Goal: Task Accomplishment & Management: Manage account settings

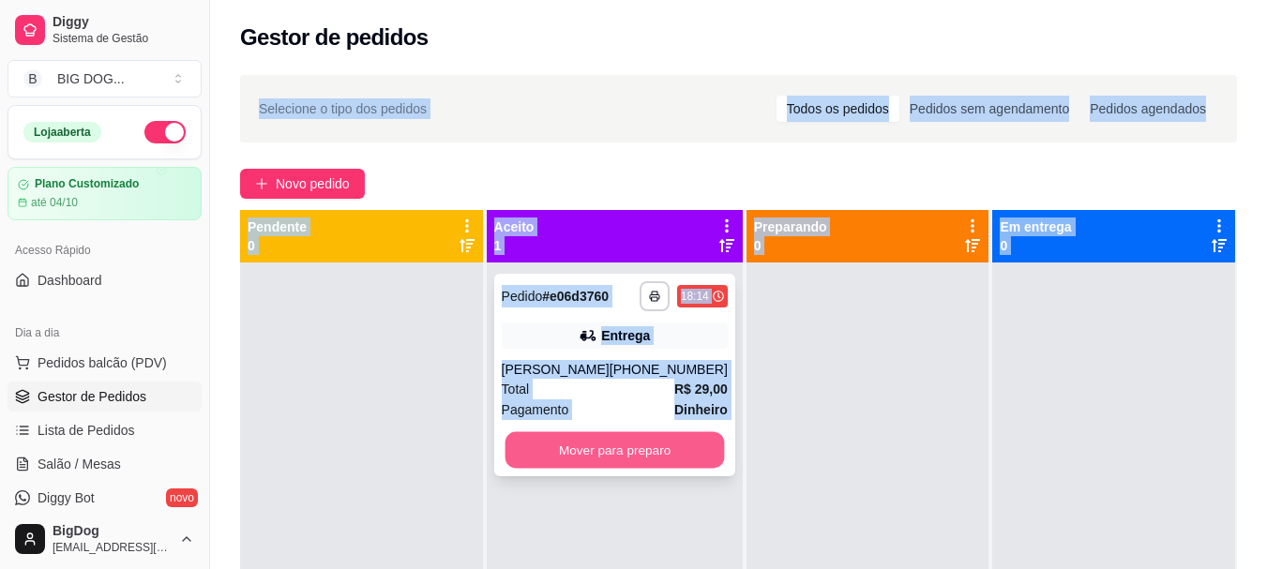
click at [648, 460] on button "Mover para preparo" at bounding box center [614, 450] width 219 height 37
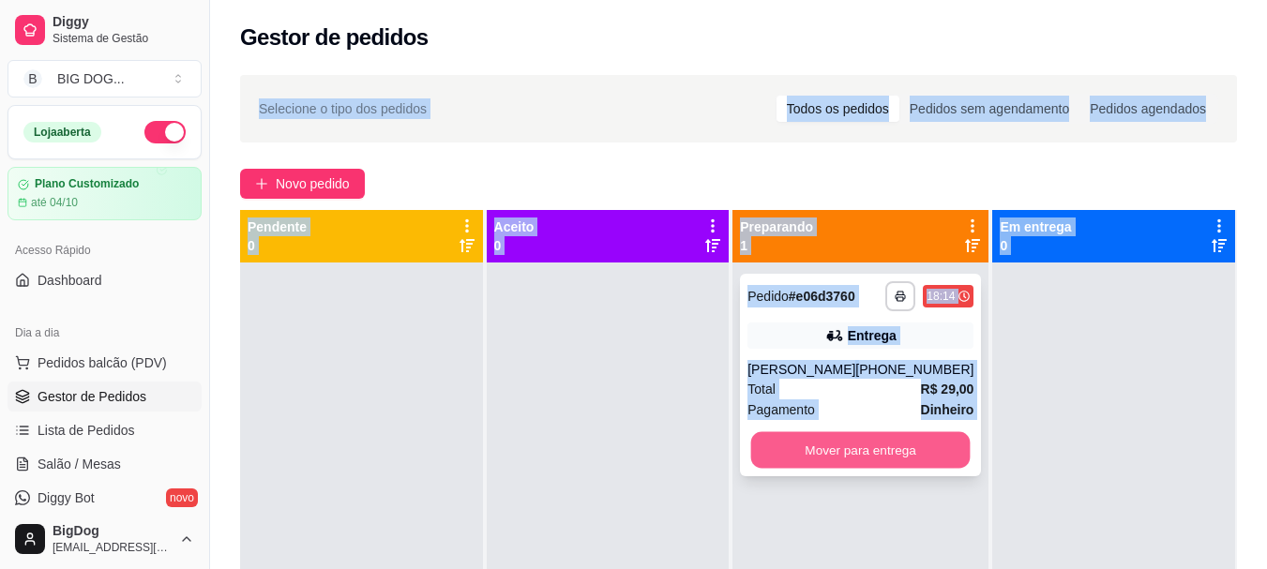
click at [868, 444] on button "Mover para entrega" at bounding box center [860, 450] width 219 height 37
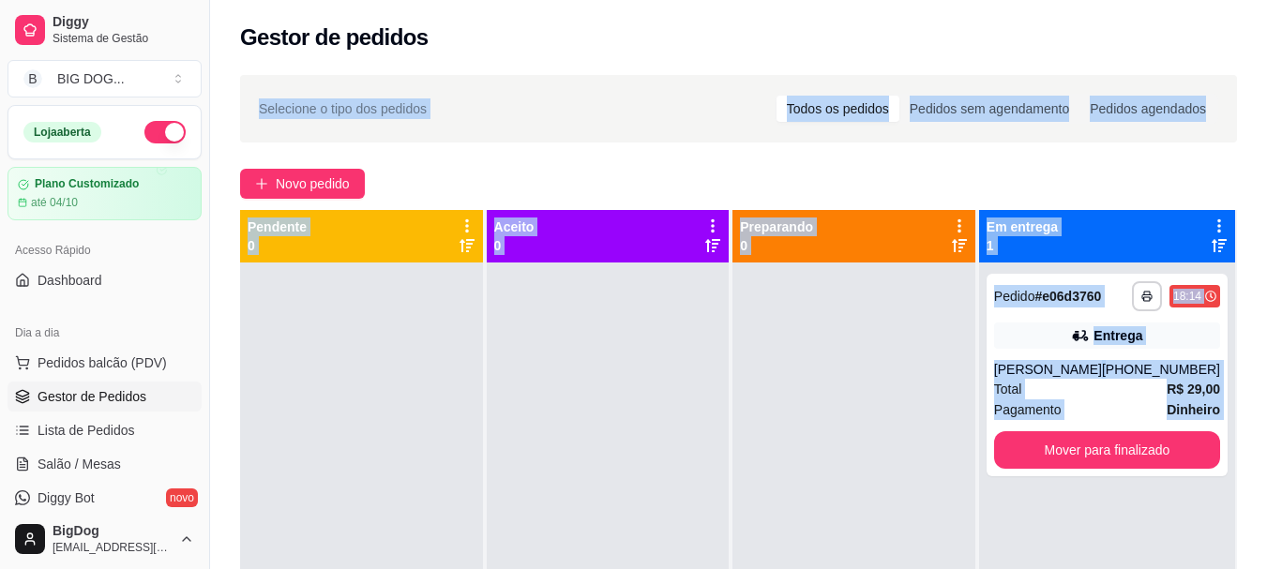
click at [601, 438] on div at bounding box center [608, 547] width 243 height 569
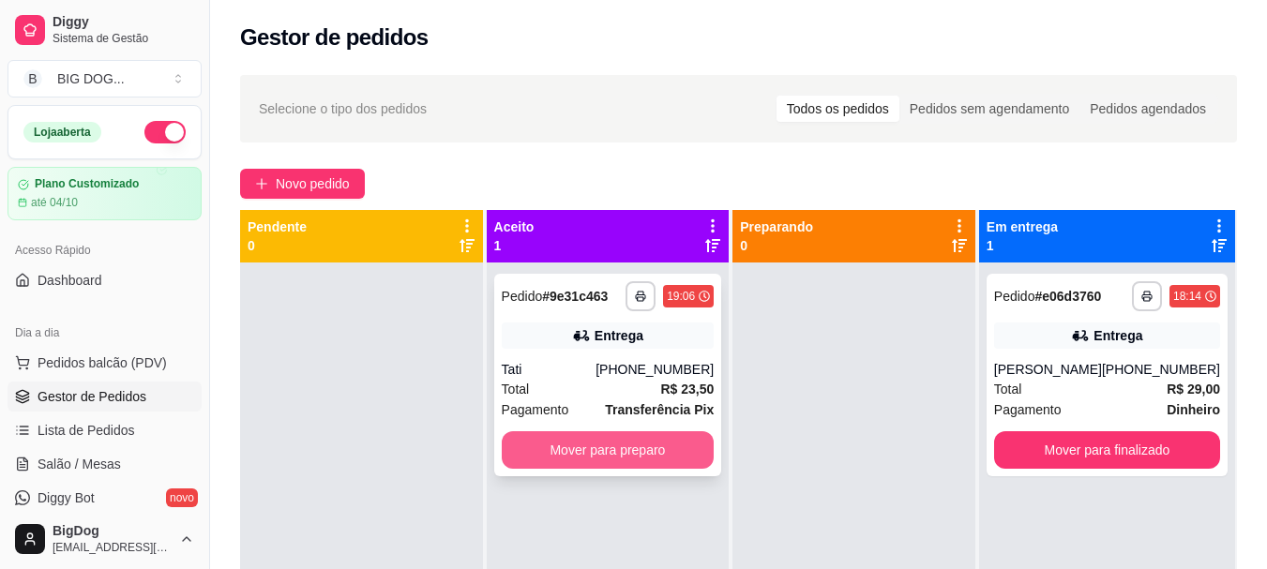
click at [601, 438] on button "Mover para preparo" at bounding box center [608, 450] width 213 height 38
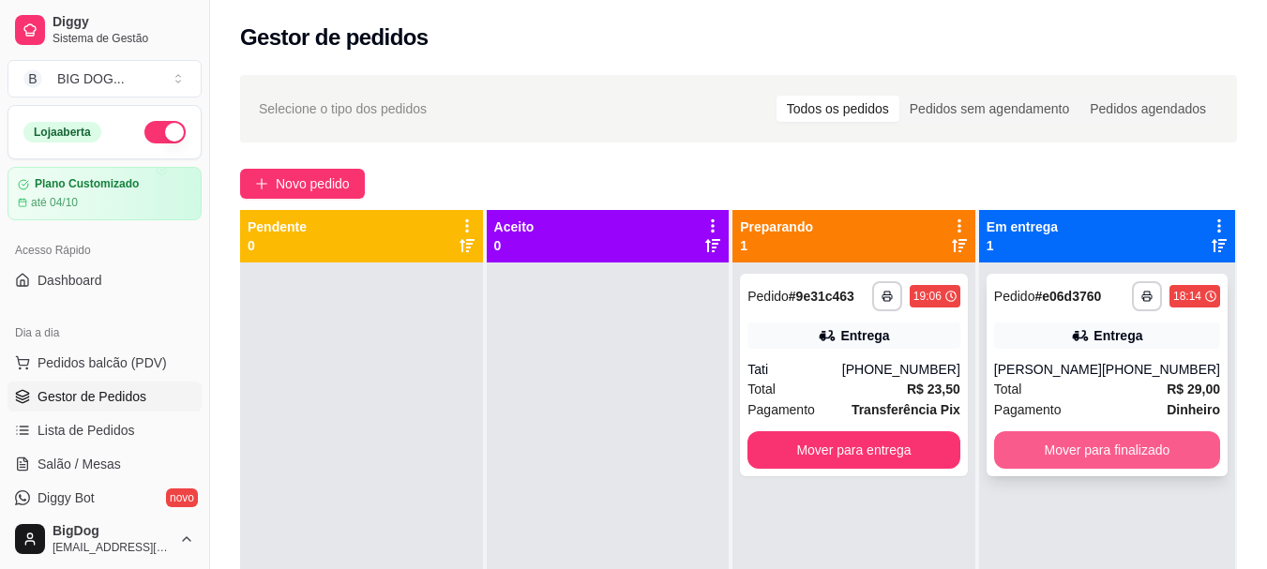
click at [1099, 450] on button "Mover para finalizado" at bounding box center [1107, 450] width 226 height 38
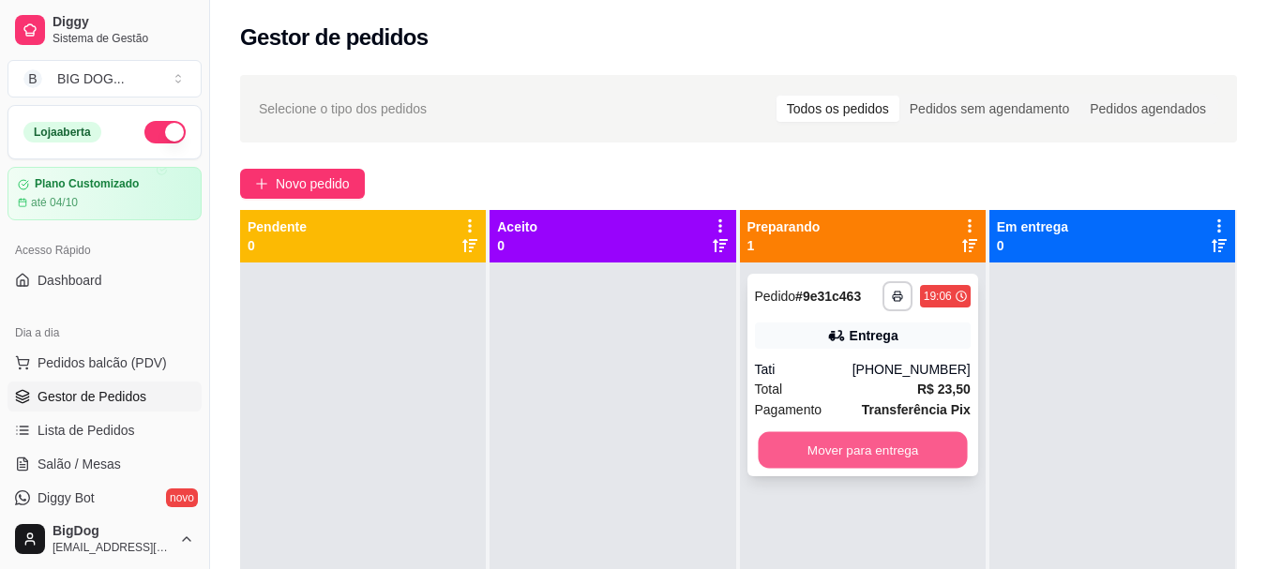
click at [873, 436] on button "Mover para entrega" at bounding box center [862, 450] width 209 height 37
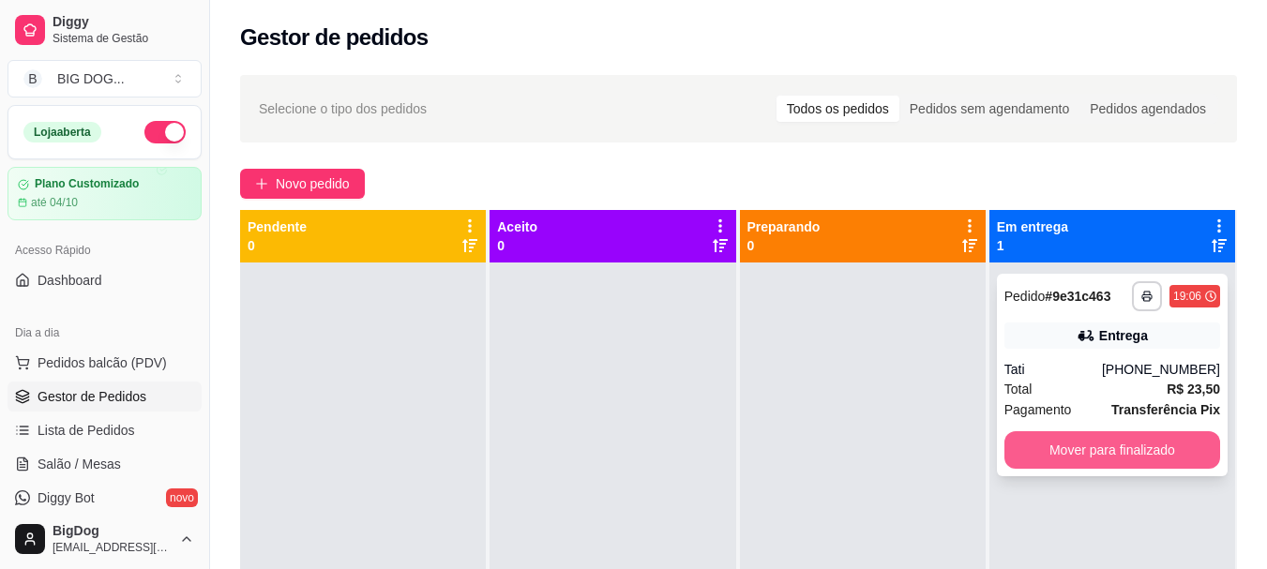
click at [1048, 452] on button "Mover para finalizado" at bounding box center [1112, 450] width 216 height 38
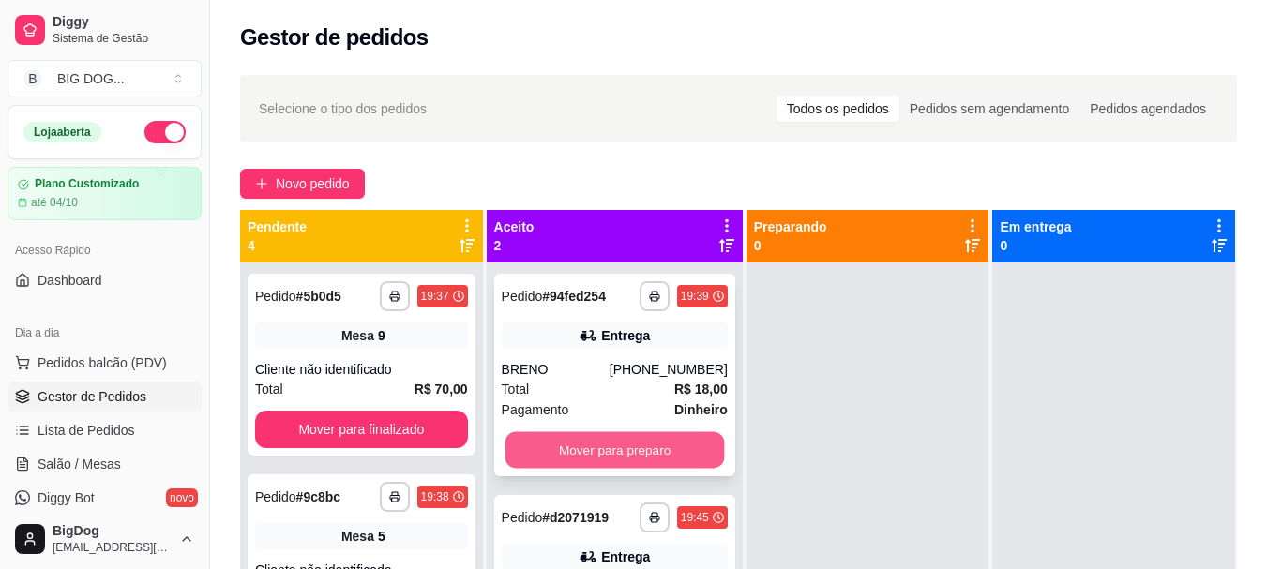
click at [609, 445] on button "Mover para preparo" at bounding box center [614, 450] width 219 height 37
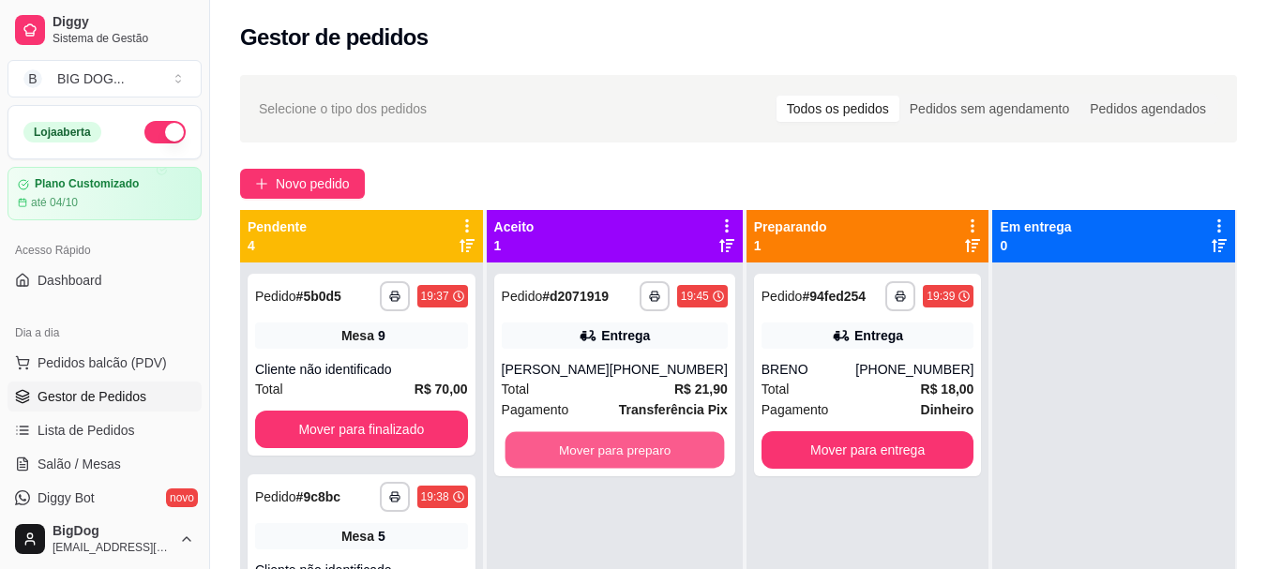
click at [609, 445] on button "Mover para preparo" at bounding box center [614, 450] width 219 height 37
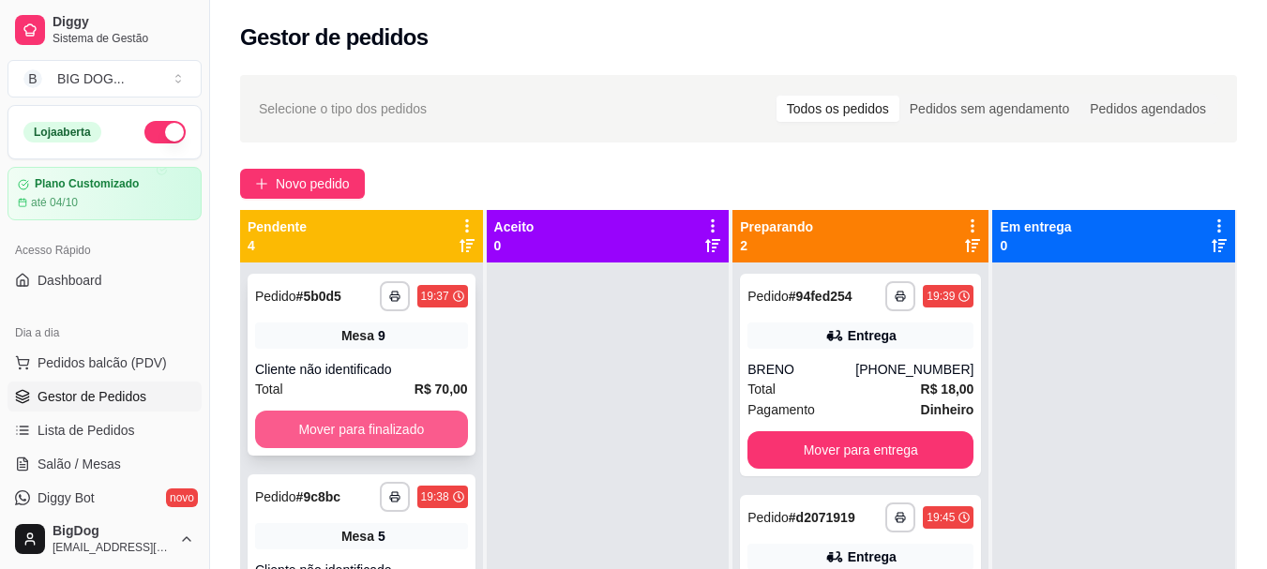
click at [402, 424] on button "Mover para finalizado" at bounding box center [361, 430] width 213 height 38
click at [402, 424] on button "Mover para finalizado" at bounding box center [361, 430] width 206 height 37
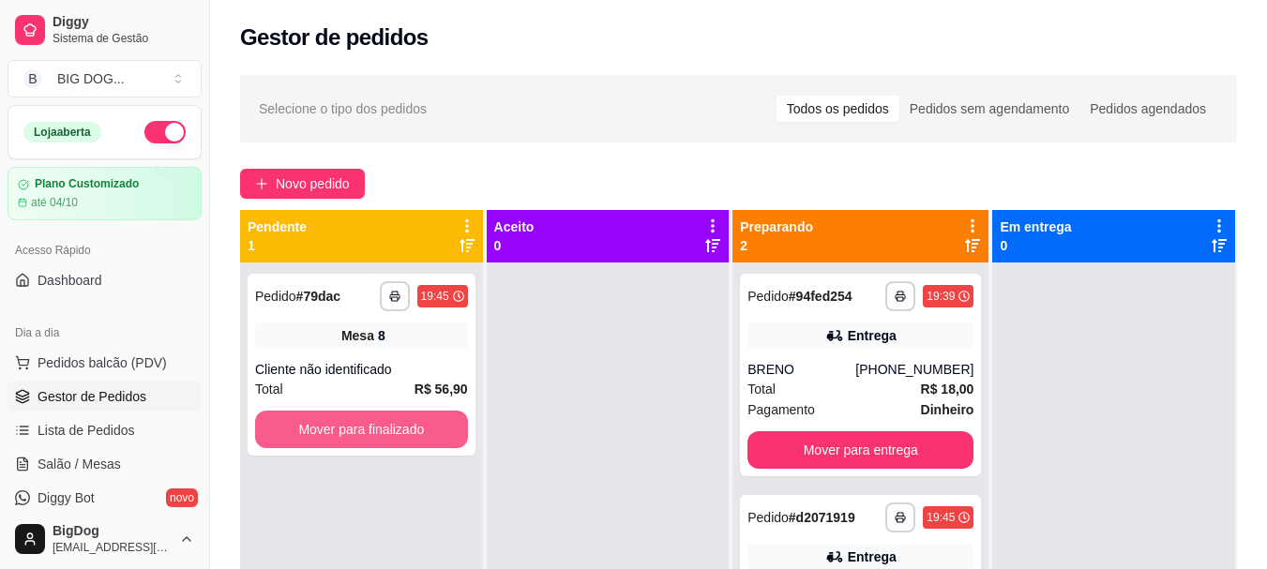
click at [402, 424] on button "Mover para finalizado" at bounding box center [361, 430] width 213 height 38
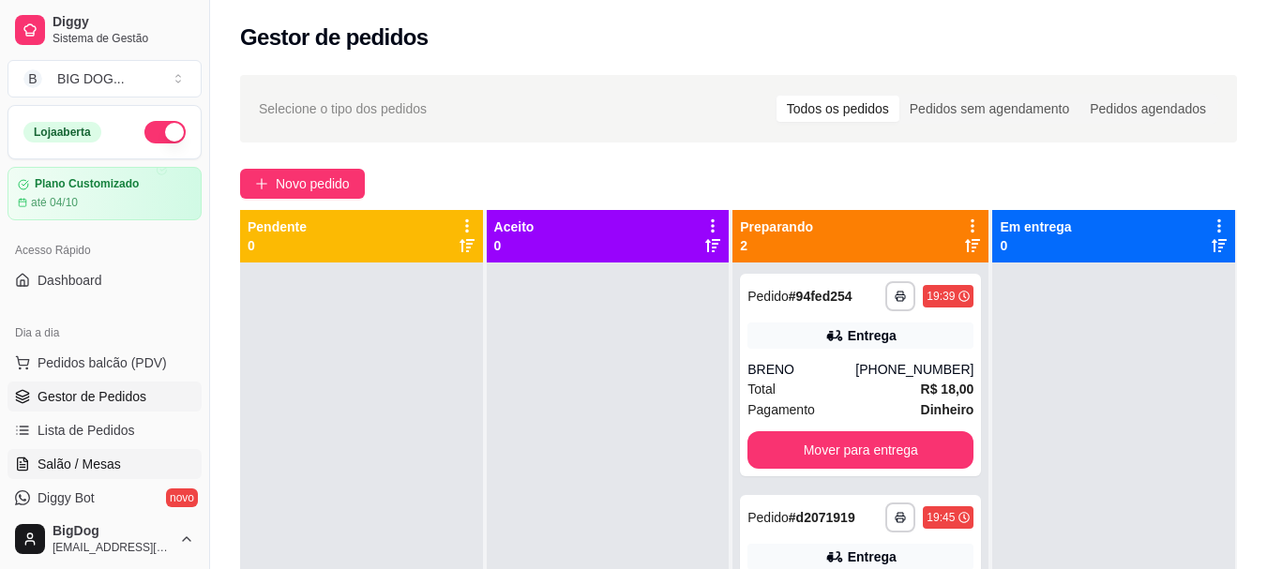
click at [122, 459] on link "Salão / Mesas" at bounding box center [105, 464] width 194 height 30
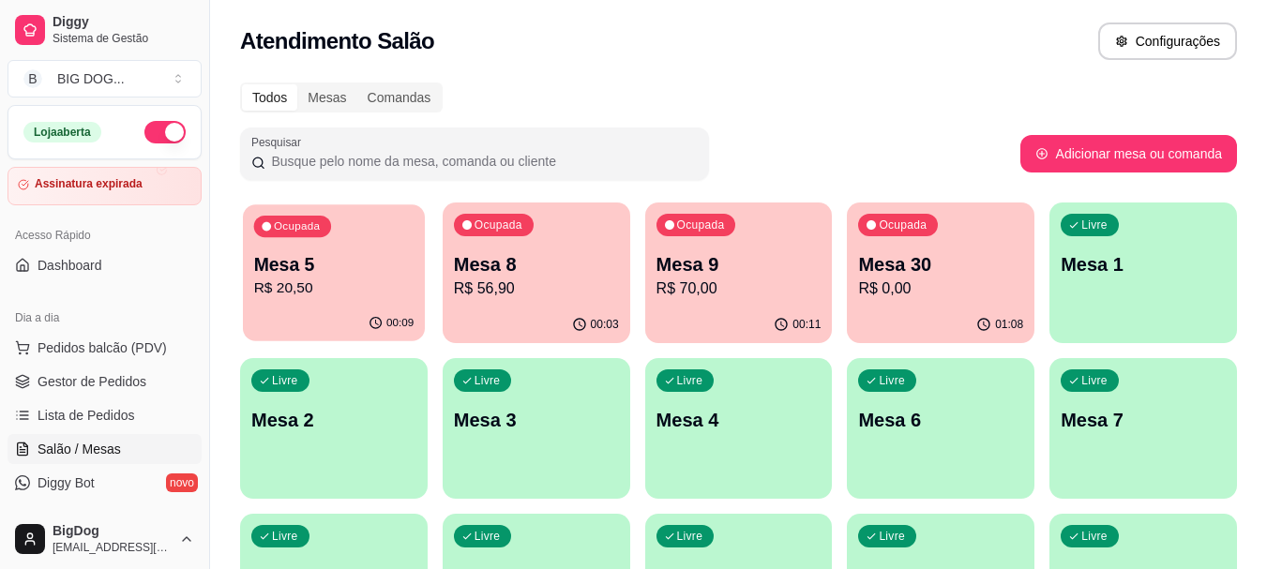
click at [324, 264] on p "Mesa 5" at bounding box center [334, 264] width 160 height 25
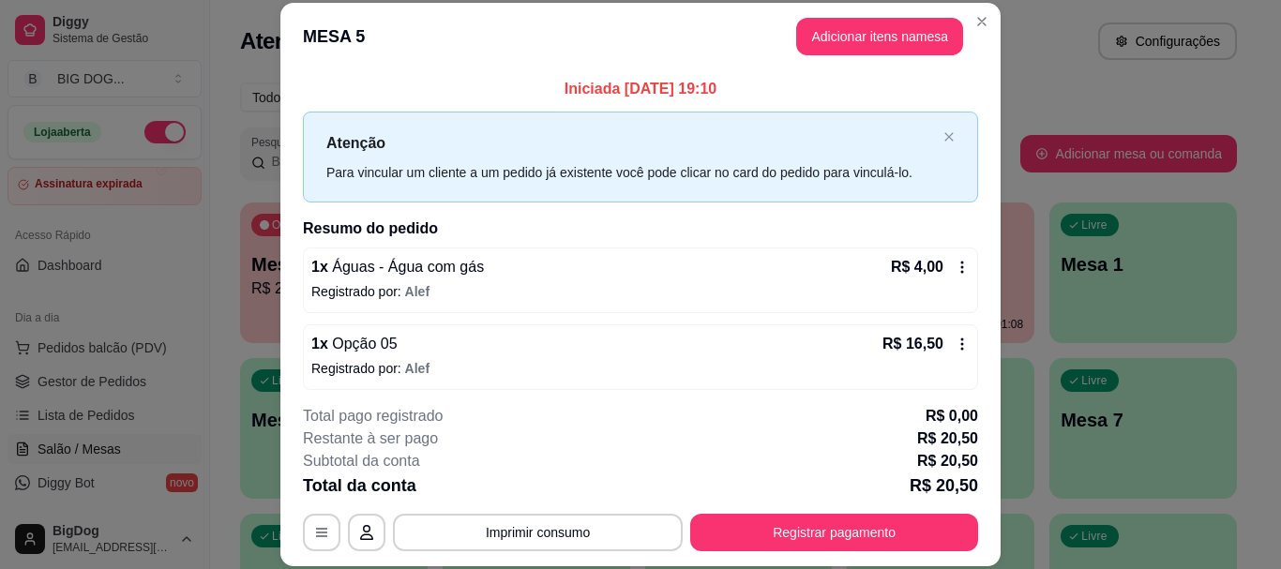
click at [955, 342] on icon at bounding box center [962, 344] width 15 height 15
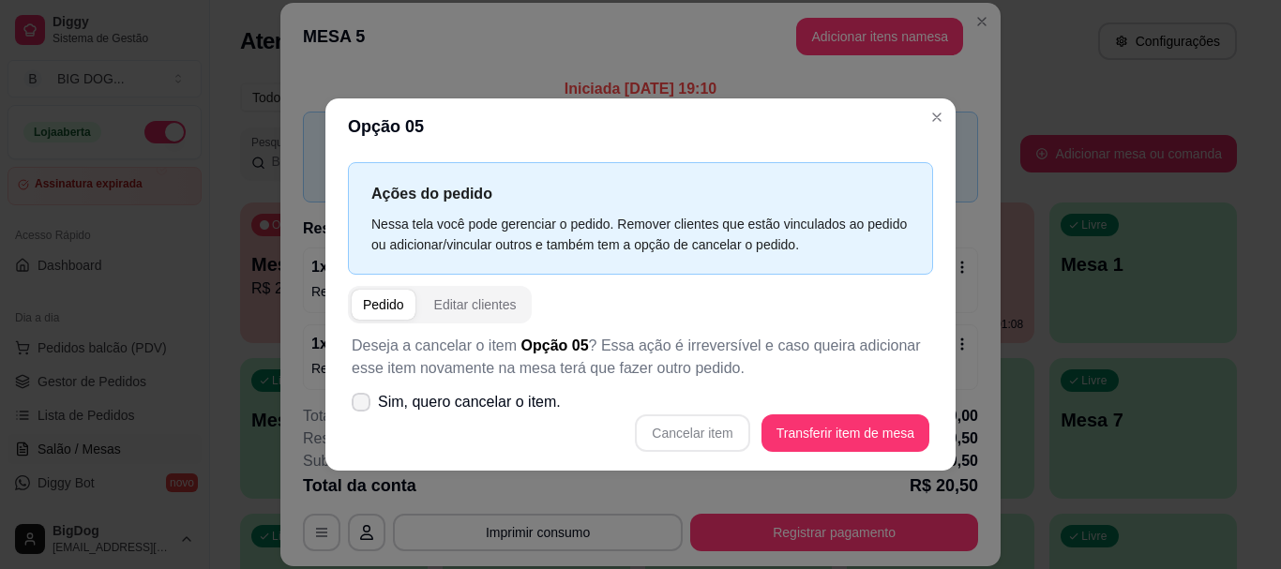
click at [364, 399] on icon at bounding box center [361, 402] width 15 height 11
click at [363, 405] on input "Sim, quero cancelar o item." at bounding box center [357, 411] width 12 height 12
checkbox input "true"
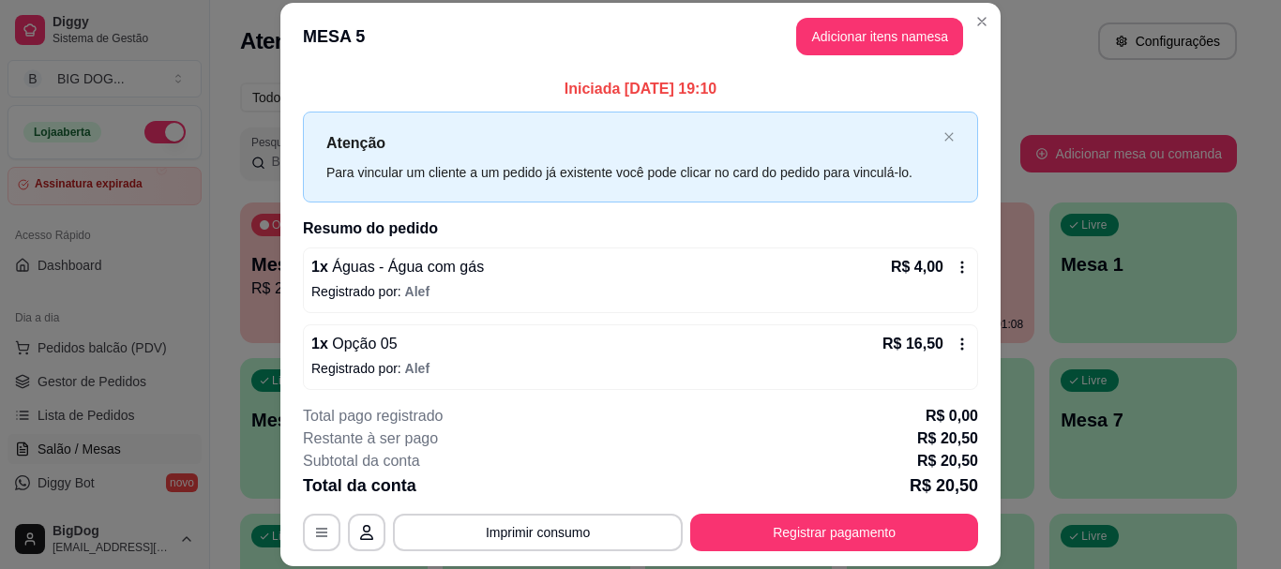
click at [955, 337] on icon at bounding box center [962, 344] width 15 height 15
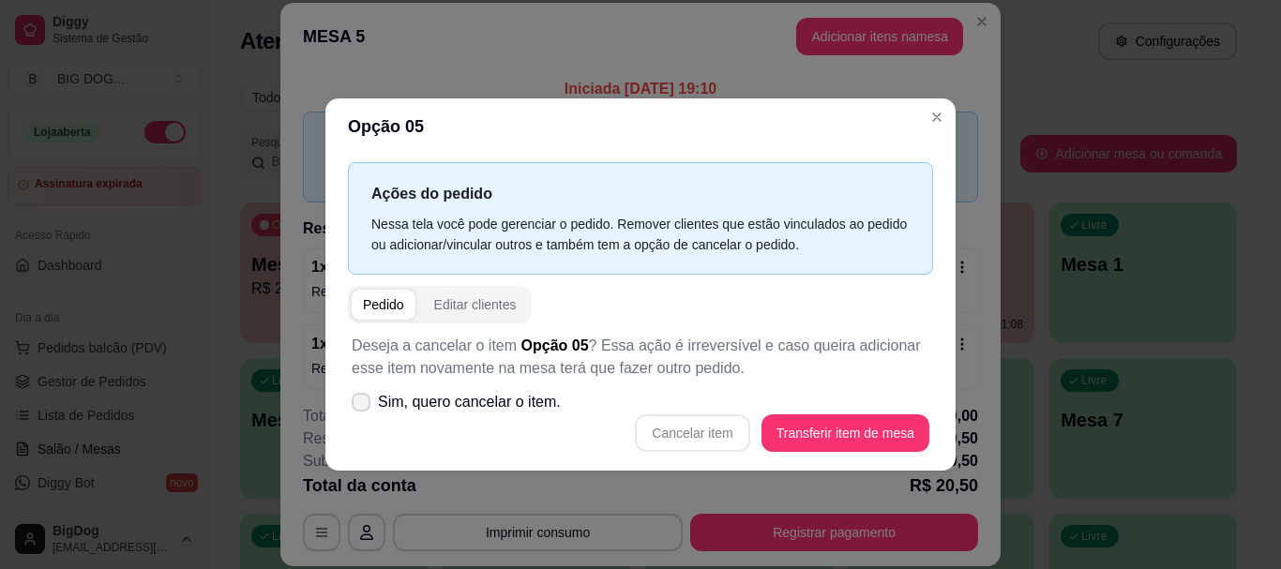
click at [384, 397] on span "Sim, quero cancelar o item." at bounding box center [469, 402] width 183 height 23
click at [363, 405] on input "Sim, quero cancelar o item." at bounding box center [357, 411] width 12 height 12
checkbox input "true"
click at [672, 434] on button "Cancelar item" at bounding box center [693, 432] width 112 height 37
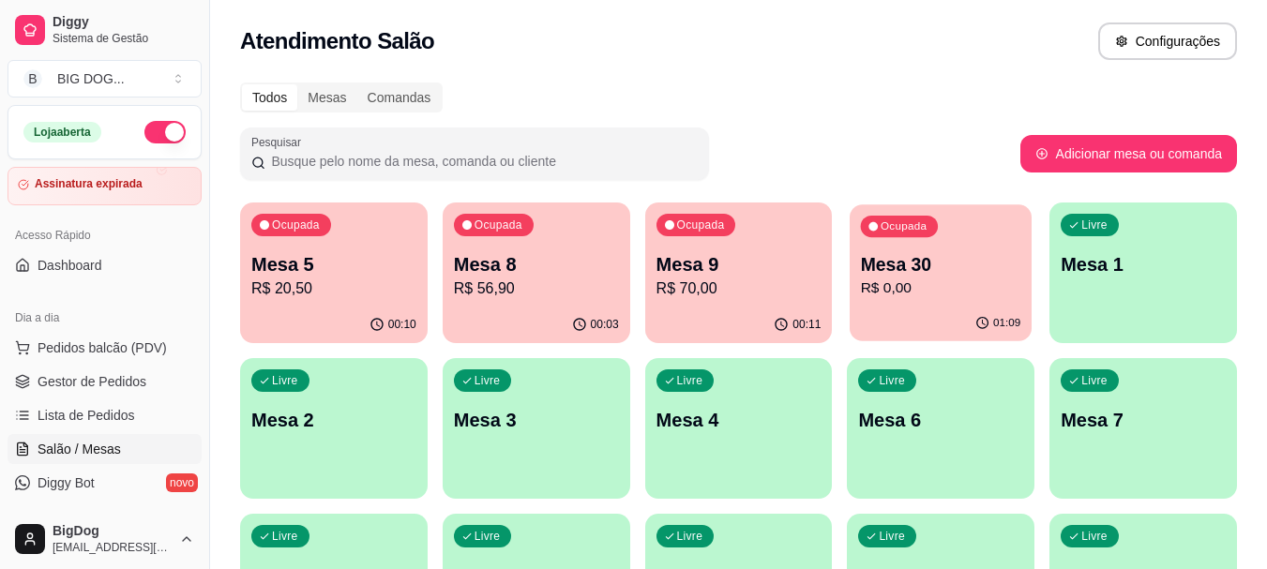
click at [863, 279] on p "R$ 0,00" at bounding box center [941, 289] width 160 height 22
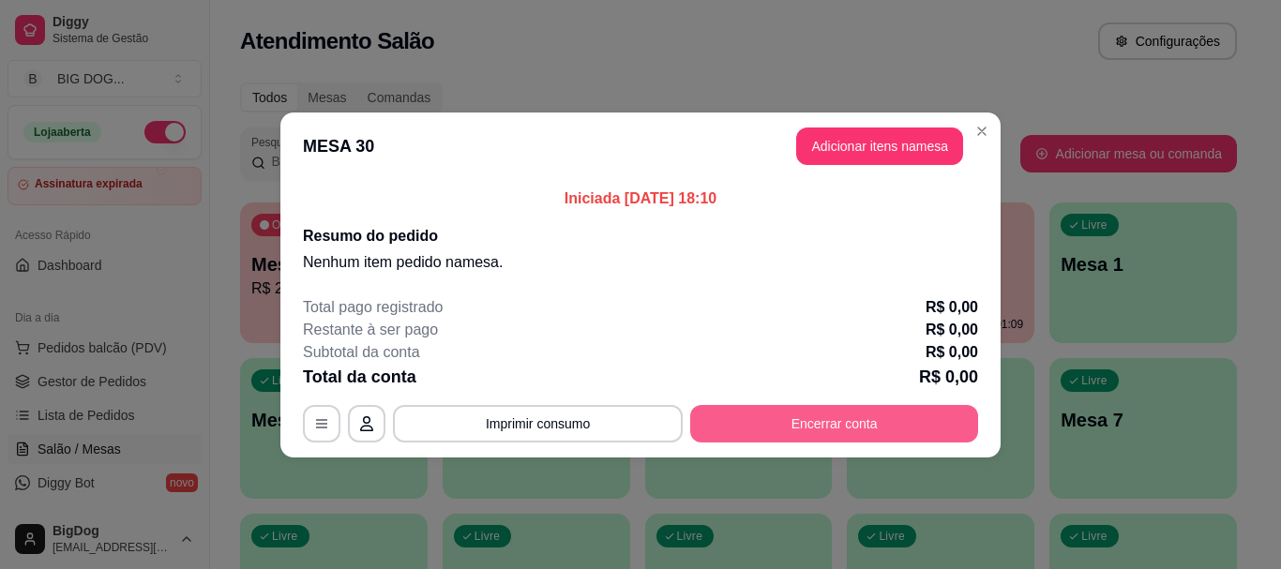
click at [845, 438] on button "Encerrar conta" at bounding box center [834, 424] width 288 height 38
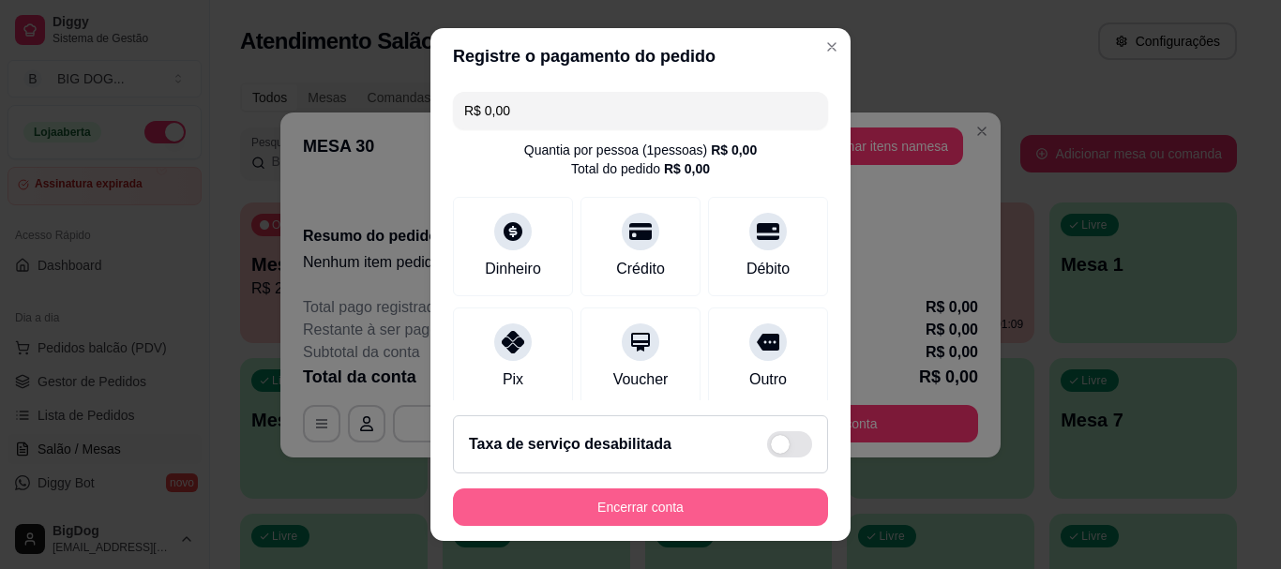
click at [785, 513] on button "Encerrar conta" at bounding box center [640, 508] width 375 height 38
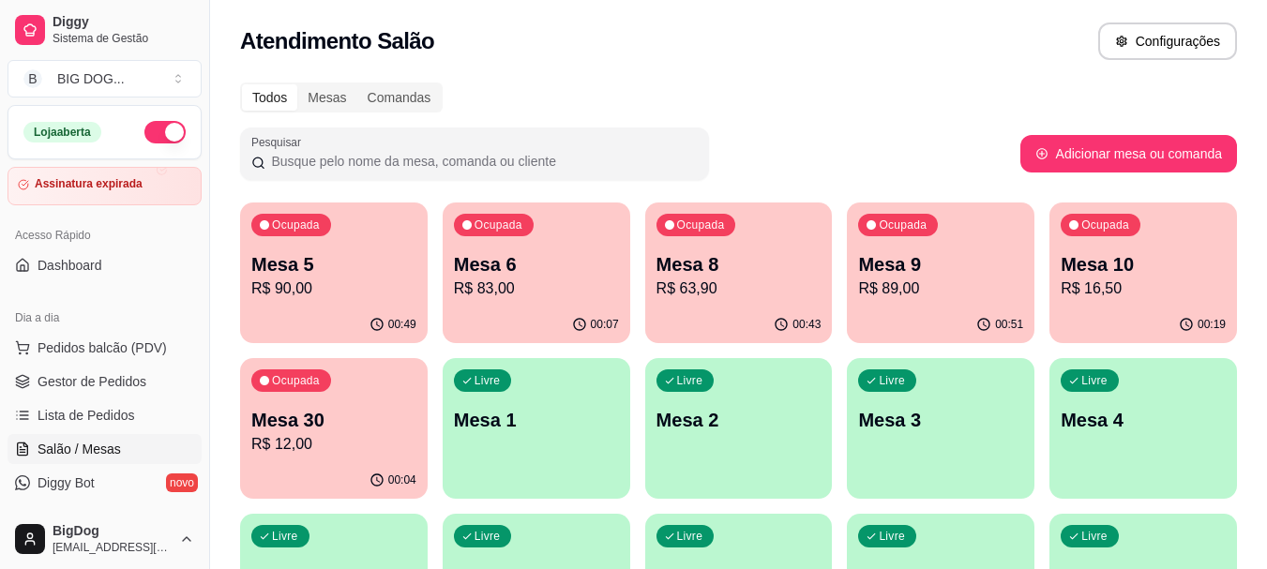
click at [774, 279] on p "R$ 63,90" at bounding box center [738, 289] width 165 height 23
click at [947, 309] on div "00:51" at bounding box center [941, 324] width 182 height 36
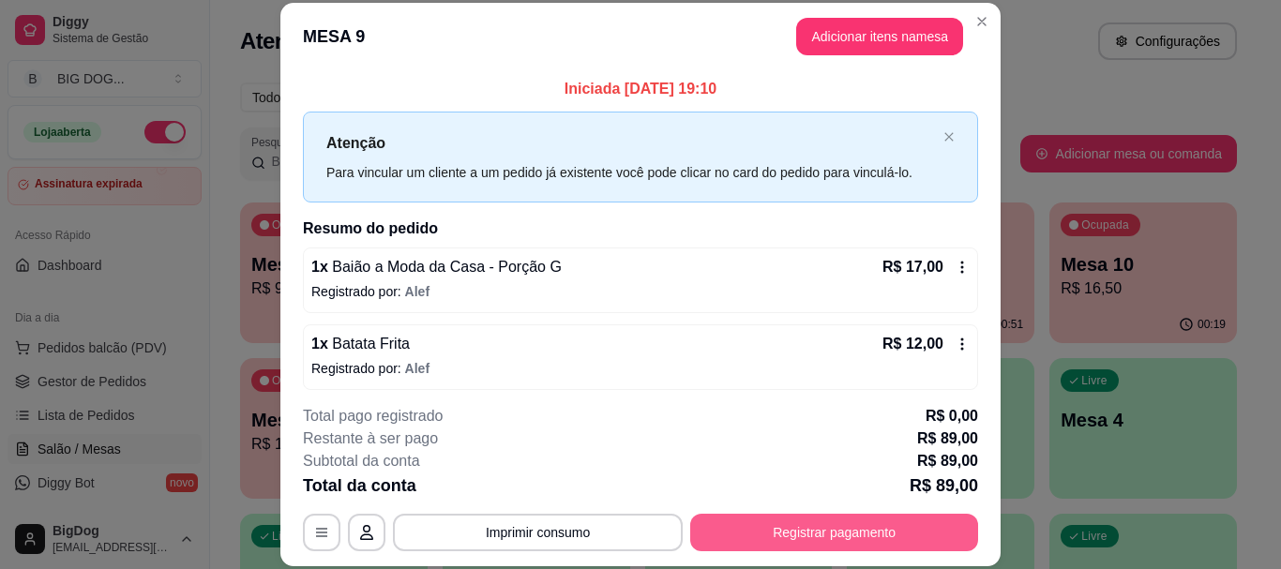
click at [864, 533] on button "Registrar pagamento" at bounding box center [834, 533] width 288 height 38
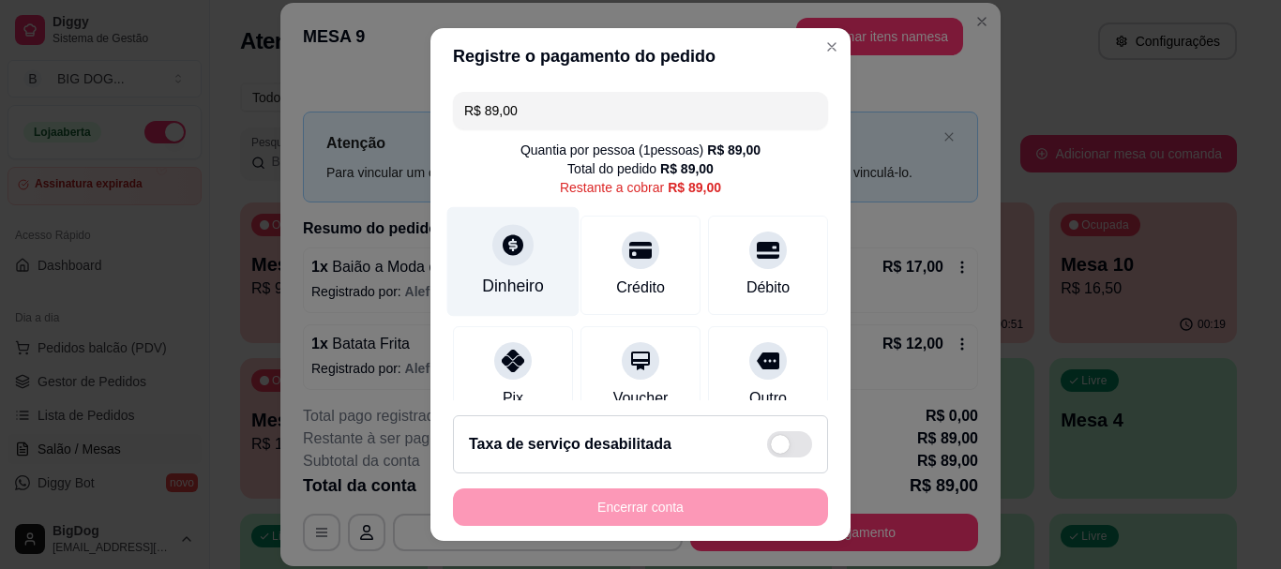
click at [505, 251] on icon at bounding box center [513, 245] width 21 height 21
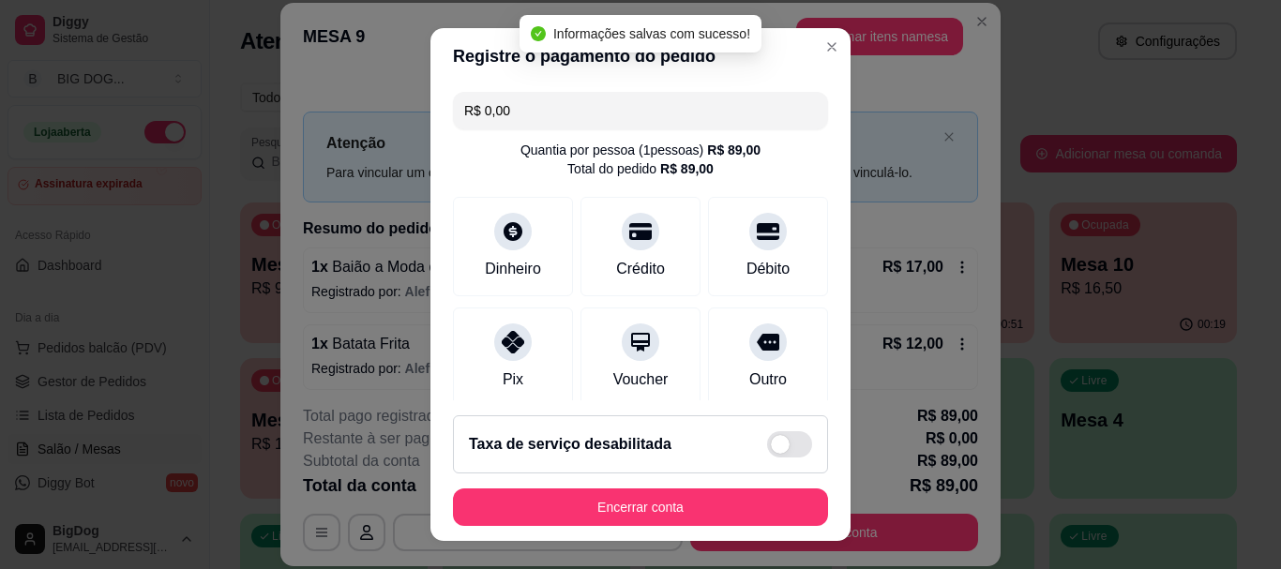
type input "R$ 0,00"
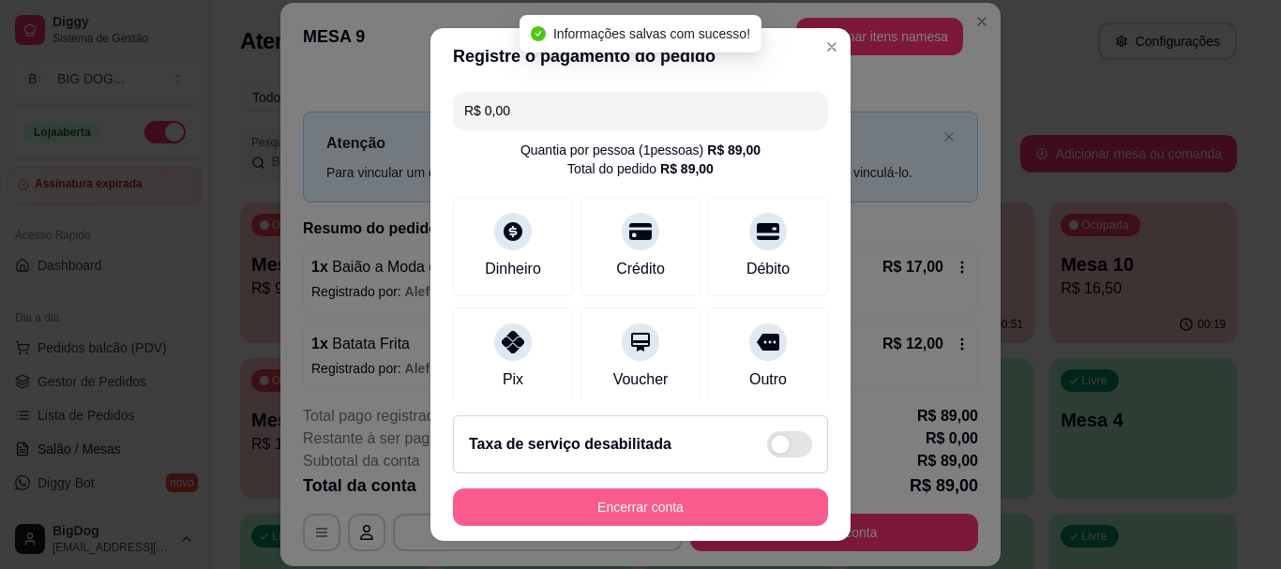
click at [722, 497] on button "Encerrar conta" at bounding box center [640, 508] width 375 height 38
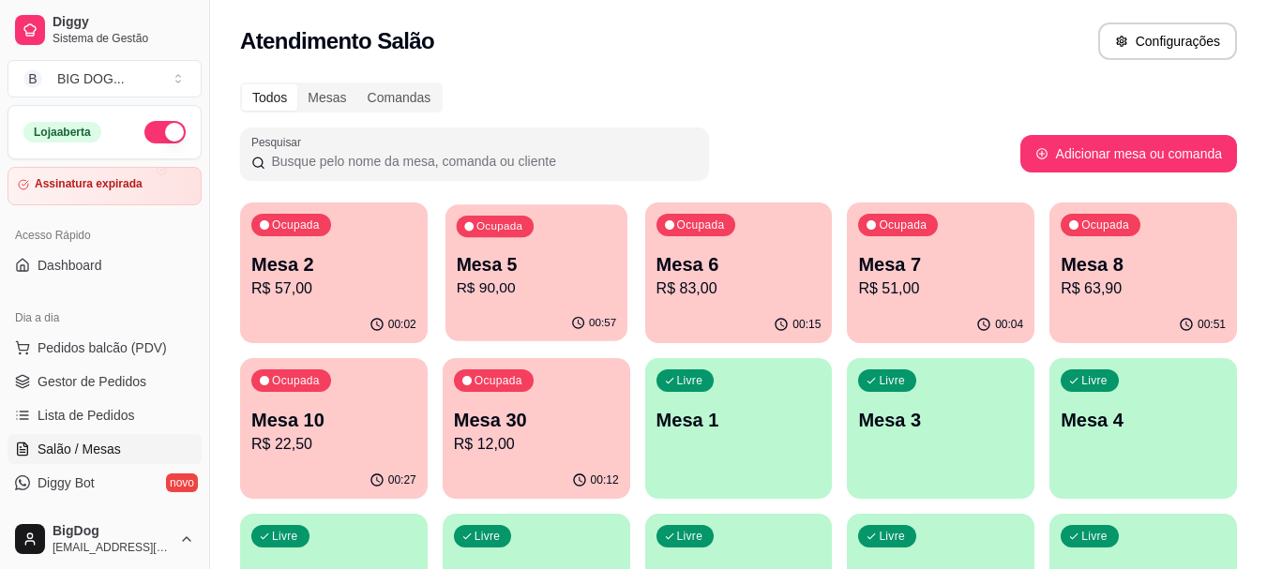
click at [517, 294] on p "R$ 90,00" at bounding box center [536, 289] width 160 height 22
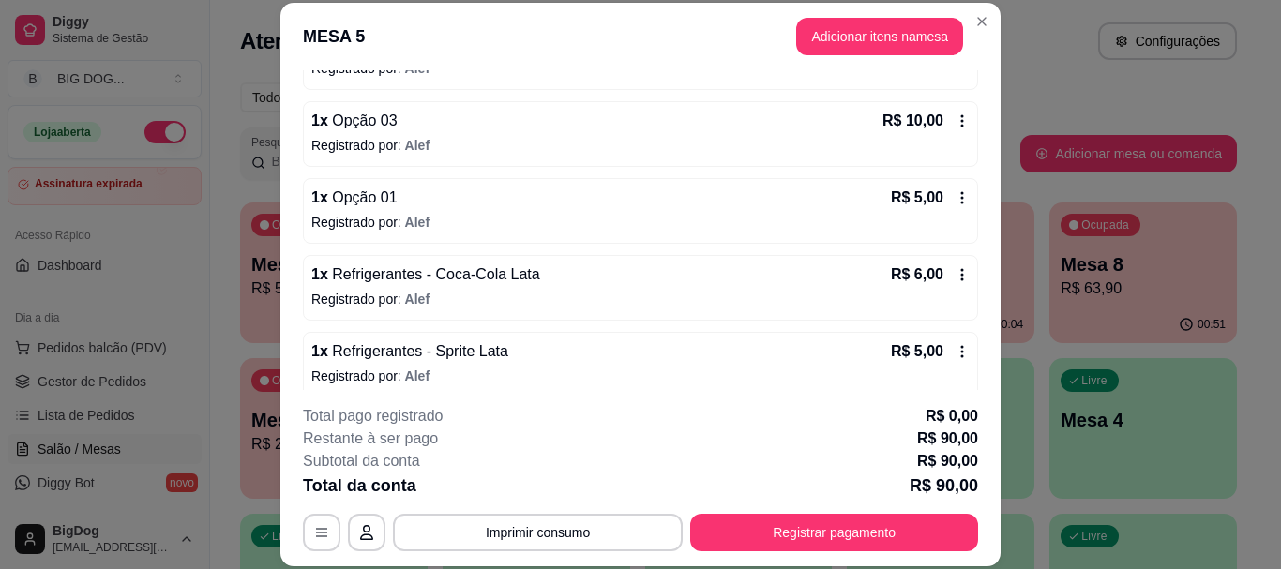
scroll to position [338, 0]
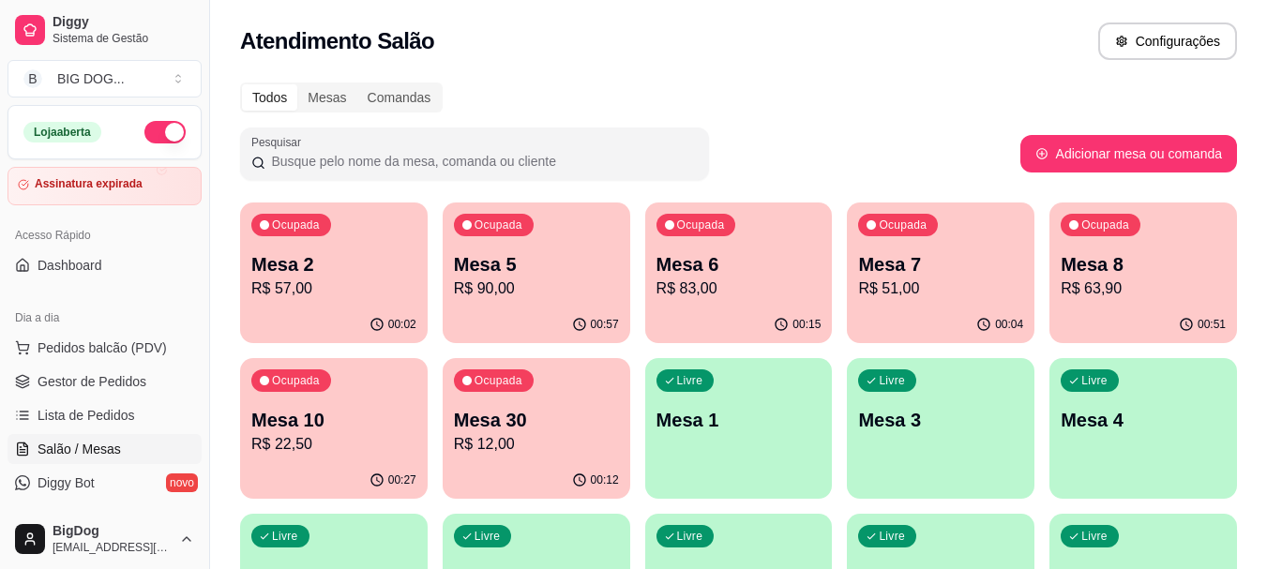
click at [338, 464] on div "00:27" at bounding box center [334, 480] width 188 height 37
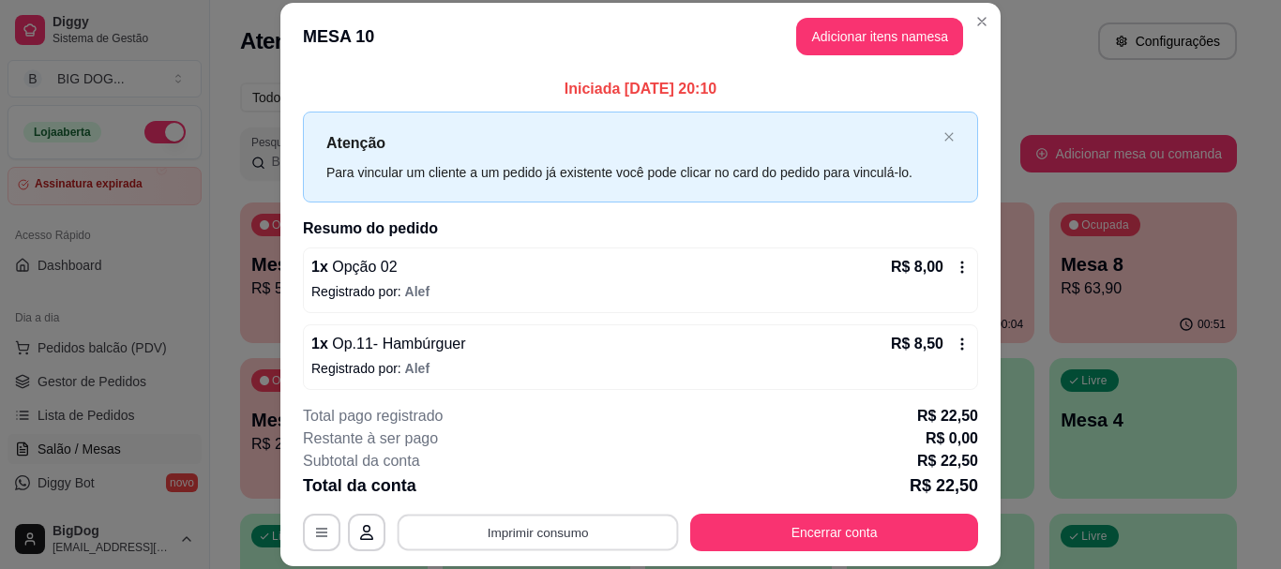
click at [650, 524] on button "Imprimir consumo" at bounding box center [538, 533] width 281 height 37
click at [536, 486] on button "IMPRESSORA" at bounding box center [536, 489] width 131 height 29
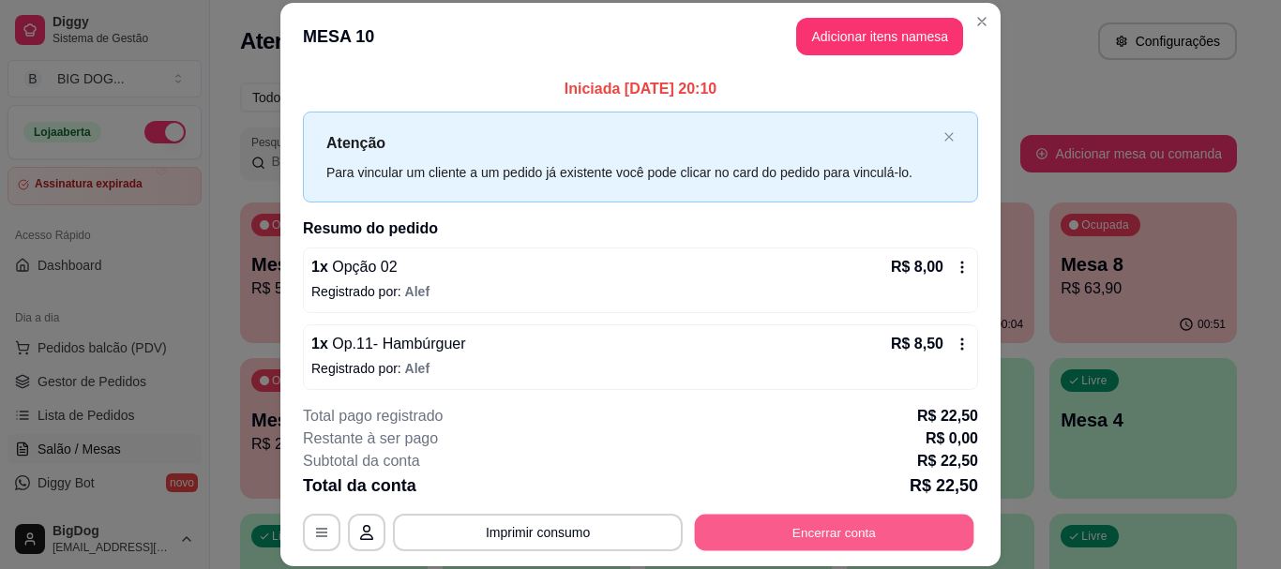
click at [785, 543] on button "Encerrar conta" at bounding box center [834, 533] width 279 height 37
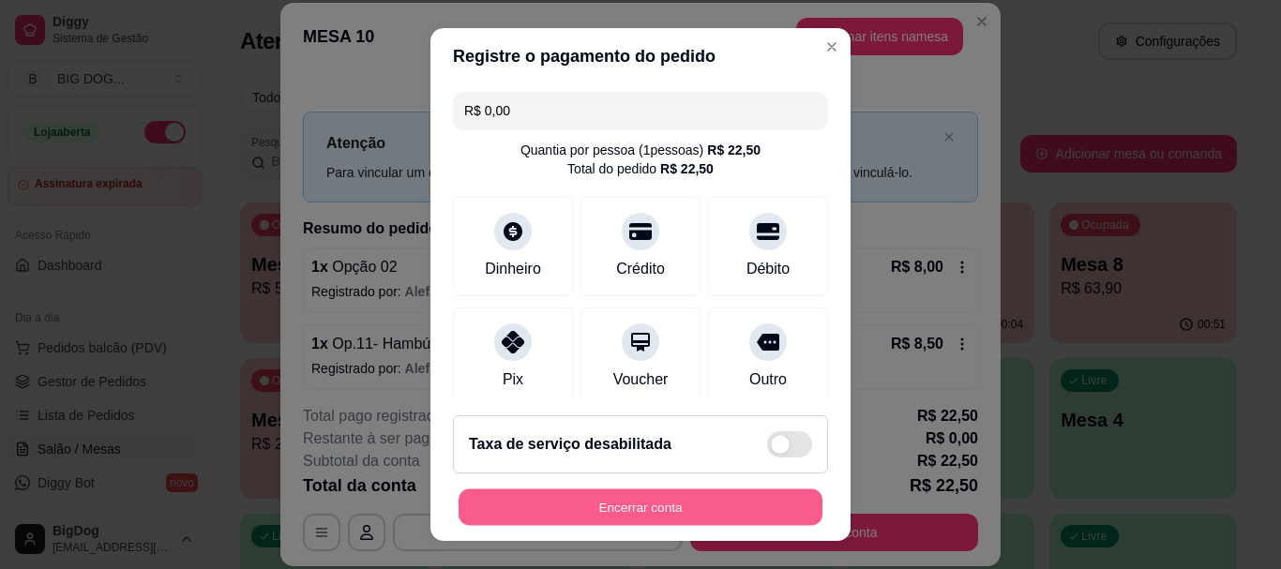
click at [661, 525] on button "Encerrar conta" at bounding box center [641, 507] width 364 height 37
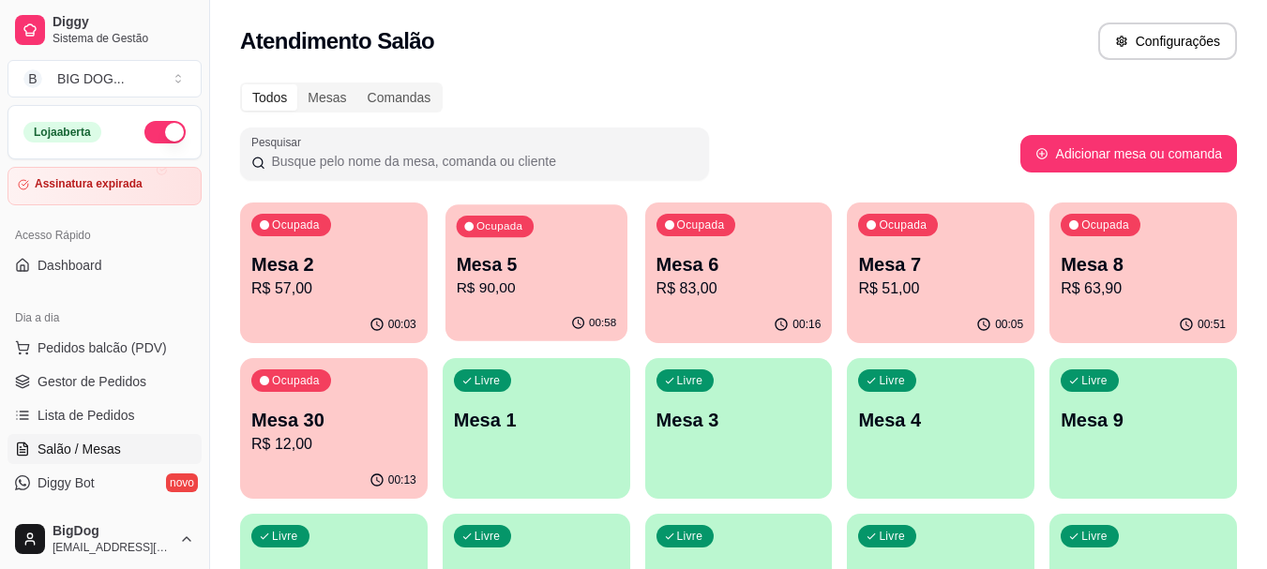
click at [508, 247] on div "Ocupada Mesa 5 R$ 90,00" at bounding box center [536, 254] width 182 height 101
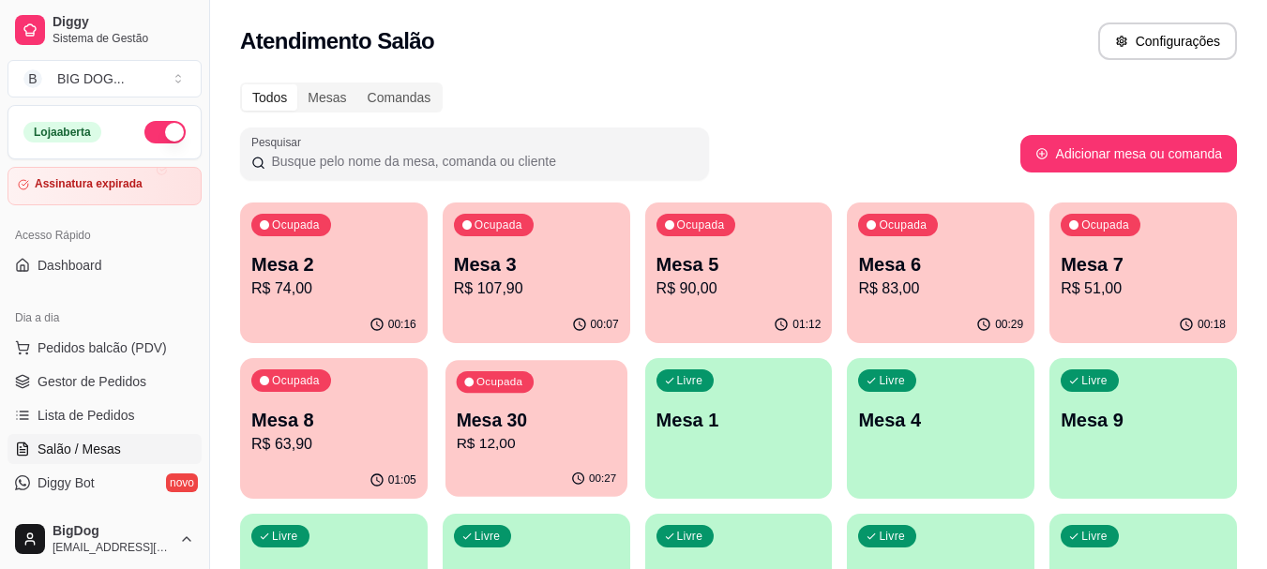
click at [537, 465] on div "00:27" at bounding box center [536, 479] width 182 height 36
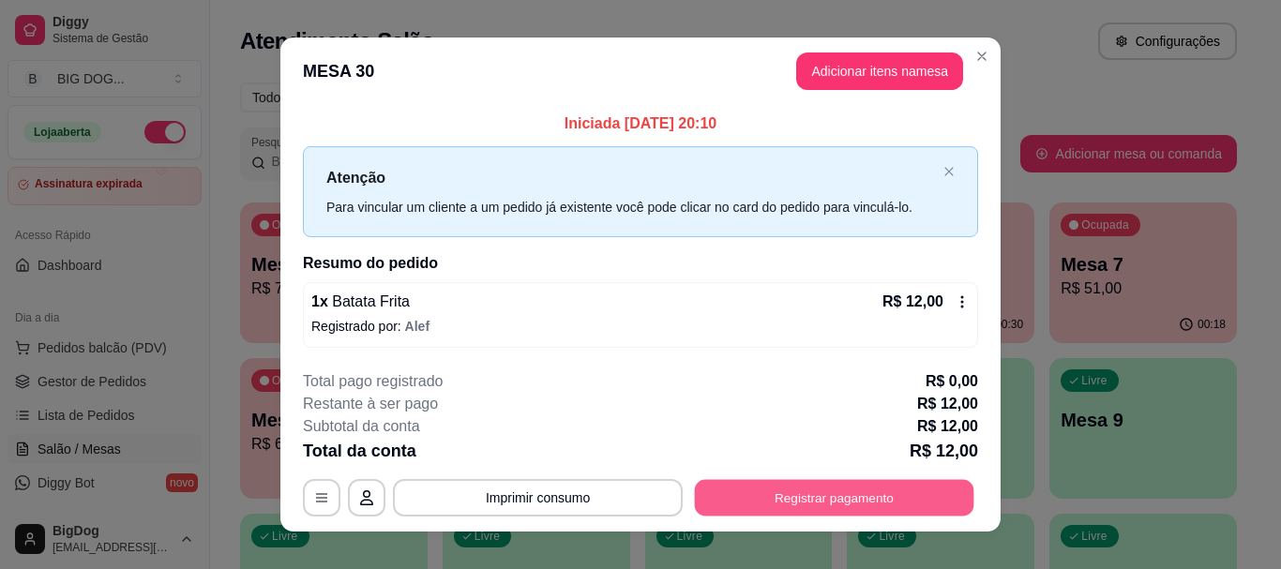
click at [789, 495] on button "Registrar pagamento" at bounding box center [834, 498] width 279 height 37
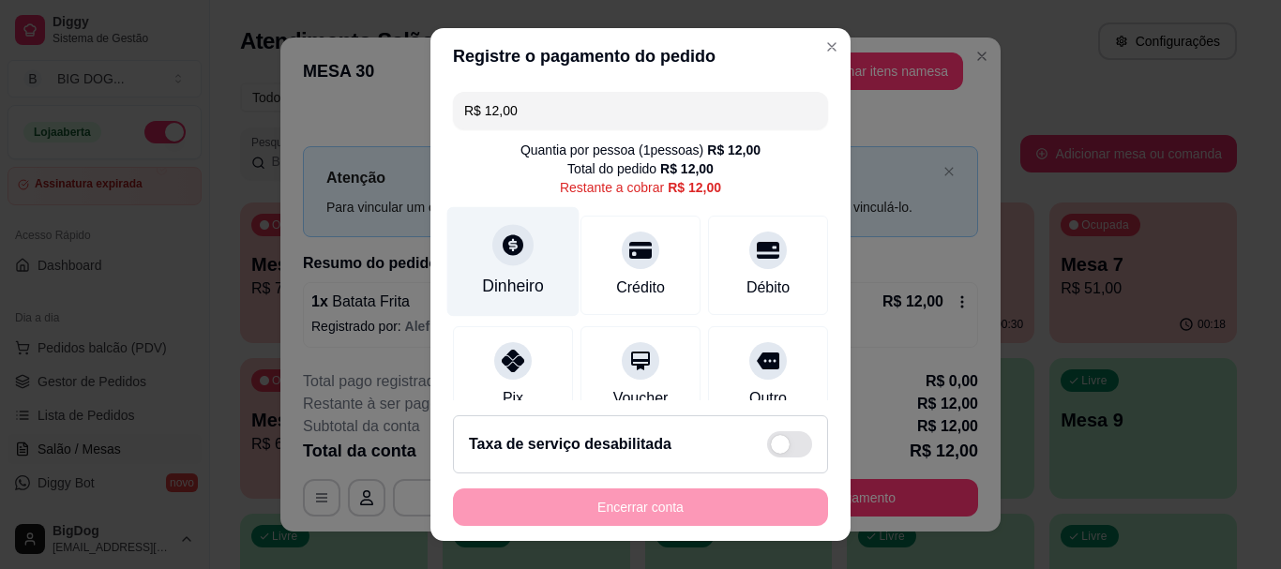
click at [500, 260] on div at bounding box center [512, 245] width 41 height 41
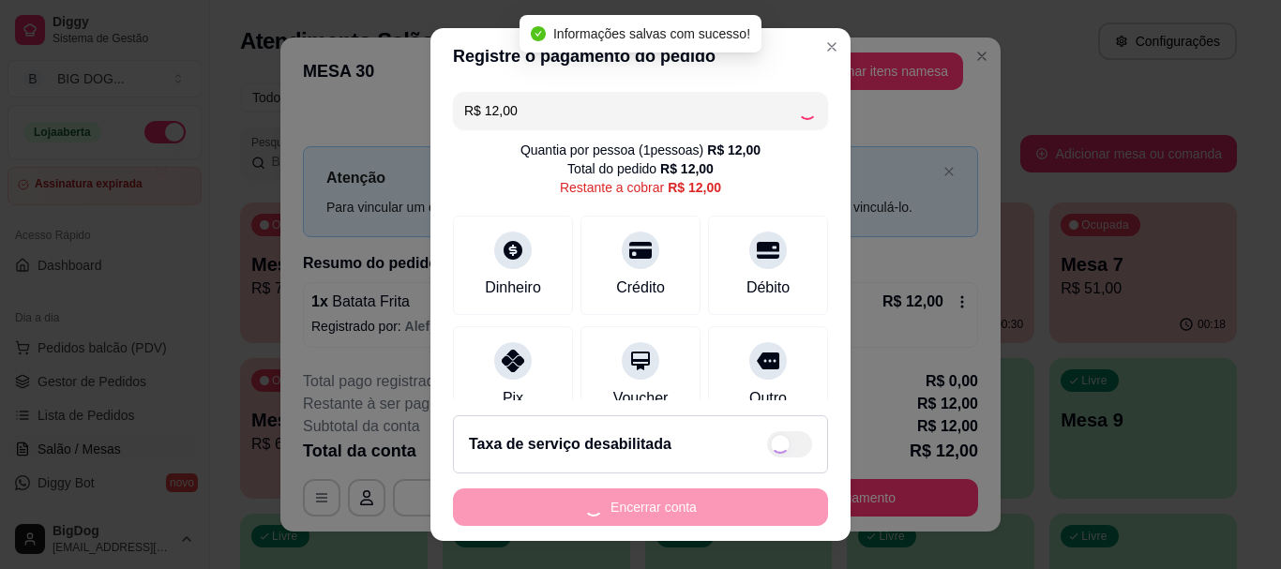
type input "R$ 0,00"
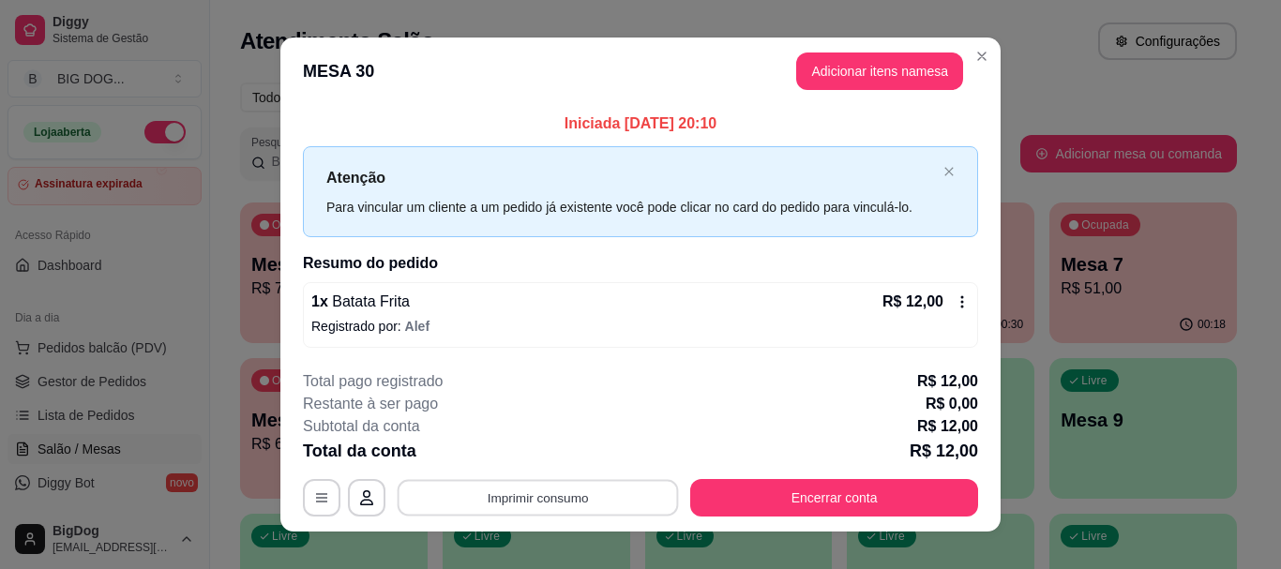
click at [578, 493] on button "Imprimir consumo" at bounding box center [538, 498] width 281 height 37
click at [555, 447] on button "IMPRESSORA" at bounding box center [536, 454] width 131 height 29
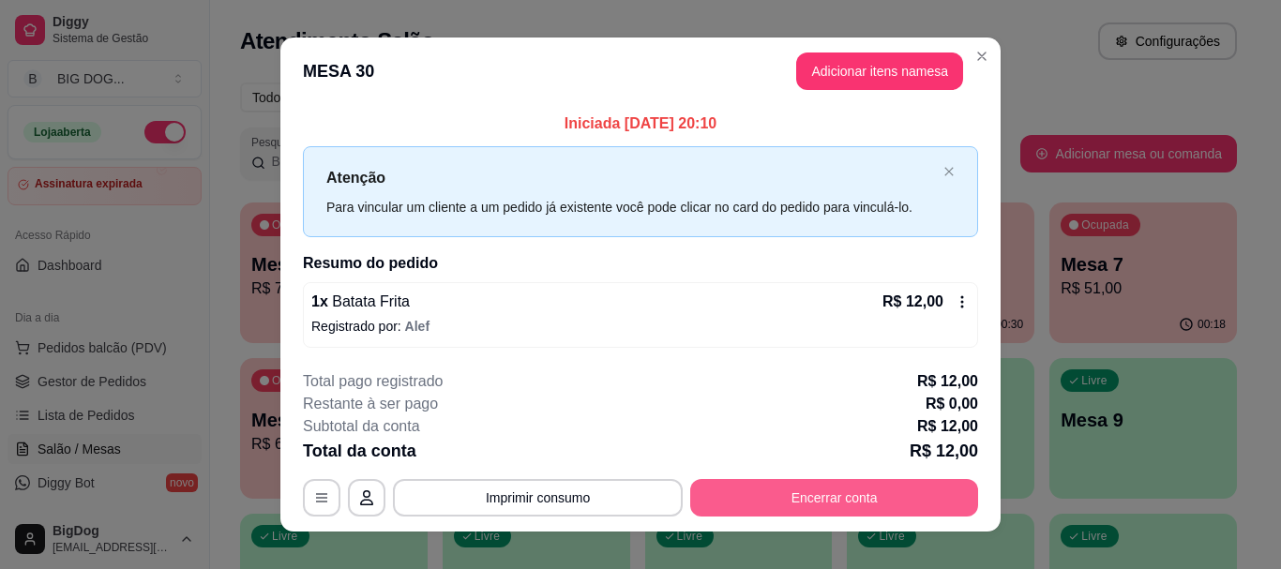
click at [740, 492] on button "Encerrar conta" at bounding box center [834, 498] width 288 height 38
click at [787, 509] on button "Encerrar conta" at bounding box center [834, 498] width 279 height 37
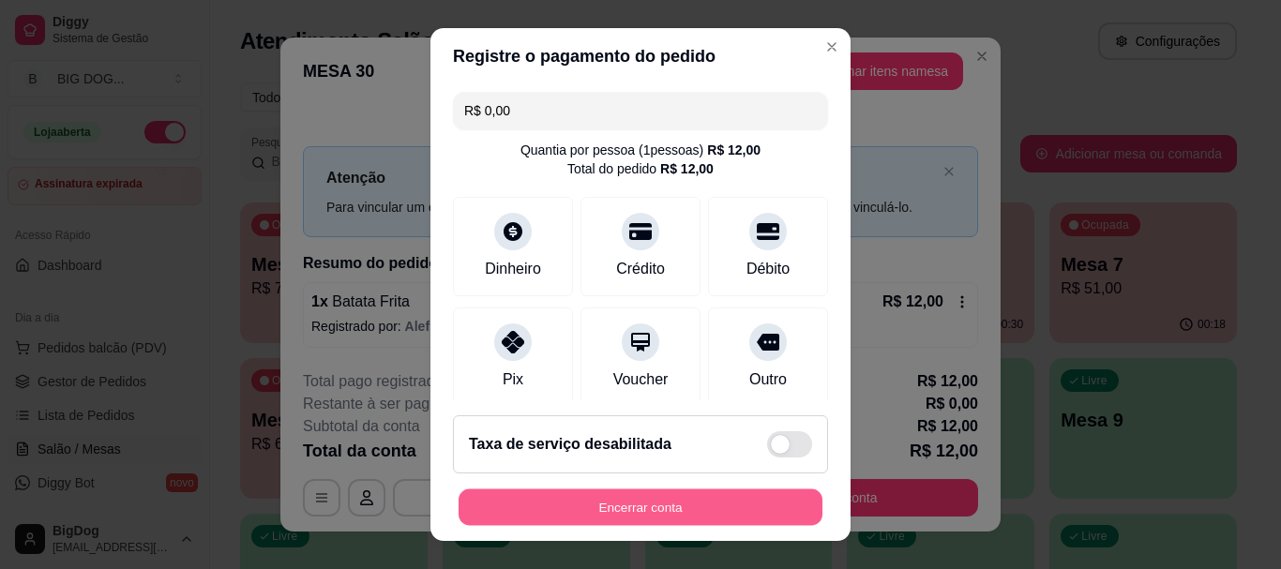
click at [775, 506] on button "Encerrar conta" at bounding box center [641, 507] width 364 height 37
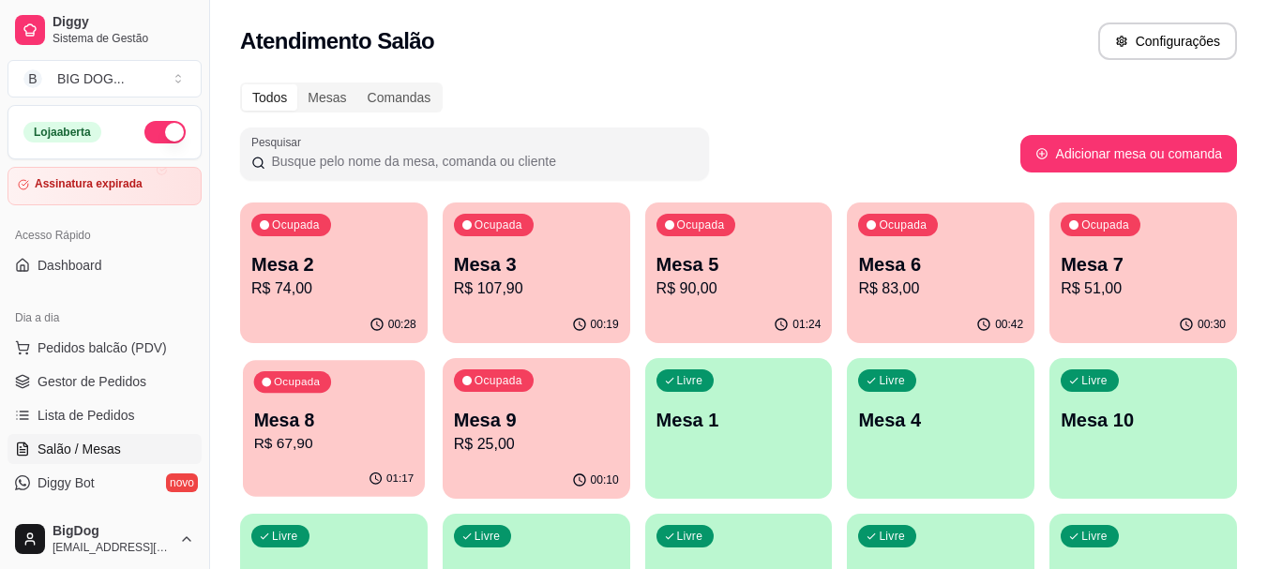
click at [337, 441] on p "R$ 67,90" at bounding box center [334, 444] width 160 height 22
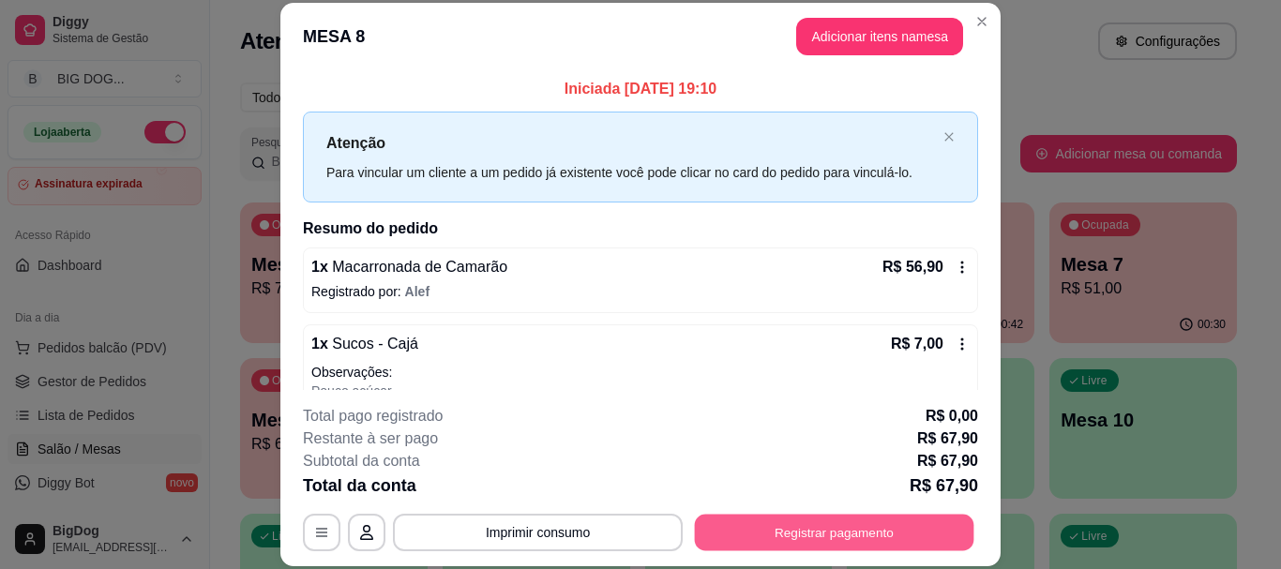
click at [846, 523] on button "Registrar pagamento" at bounding box center [834, 533] width 279 height 37
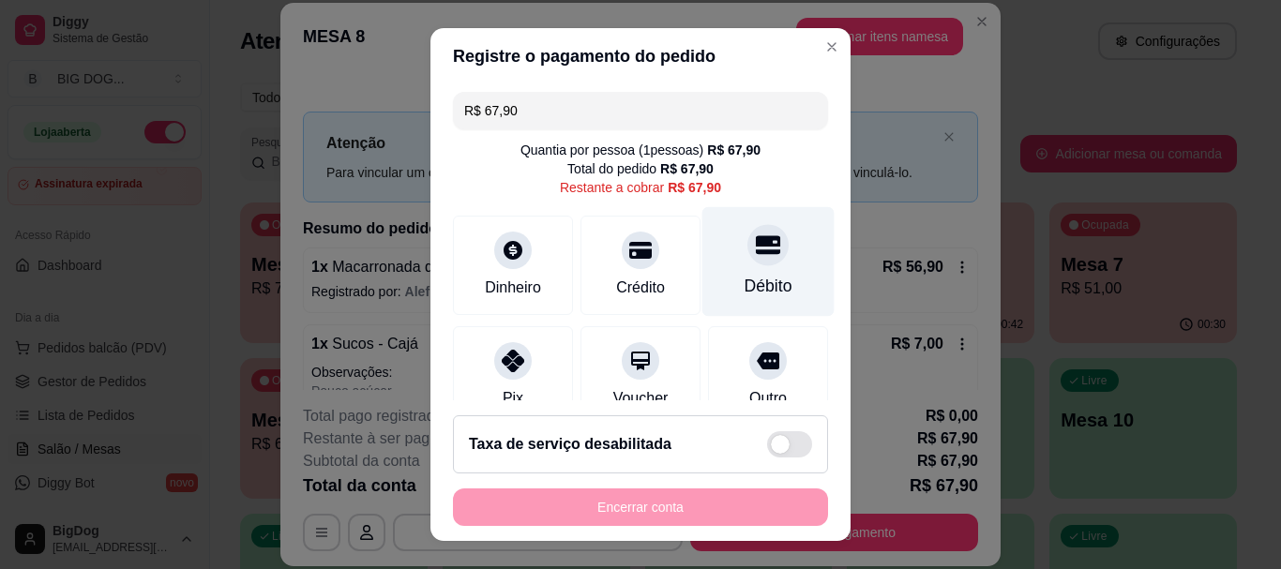
click at [745, 279] on div "Débito" at bounding box center [769, 287] width 48 height 24
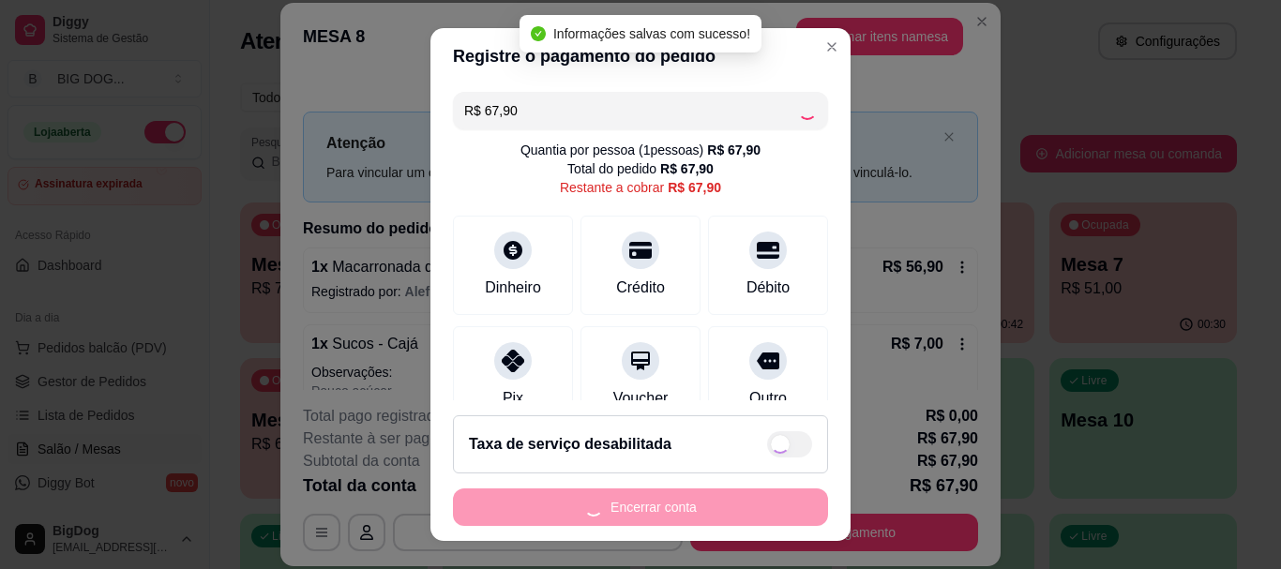
type input "R$ 0,00"
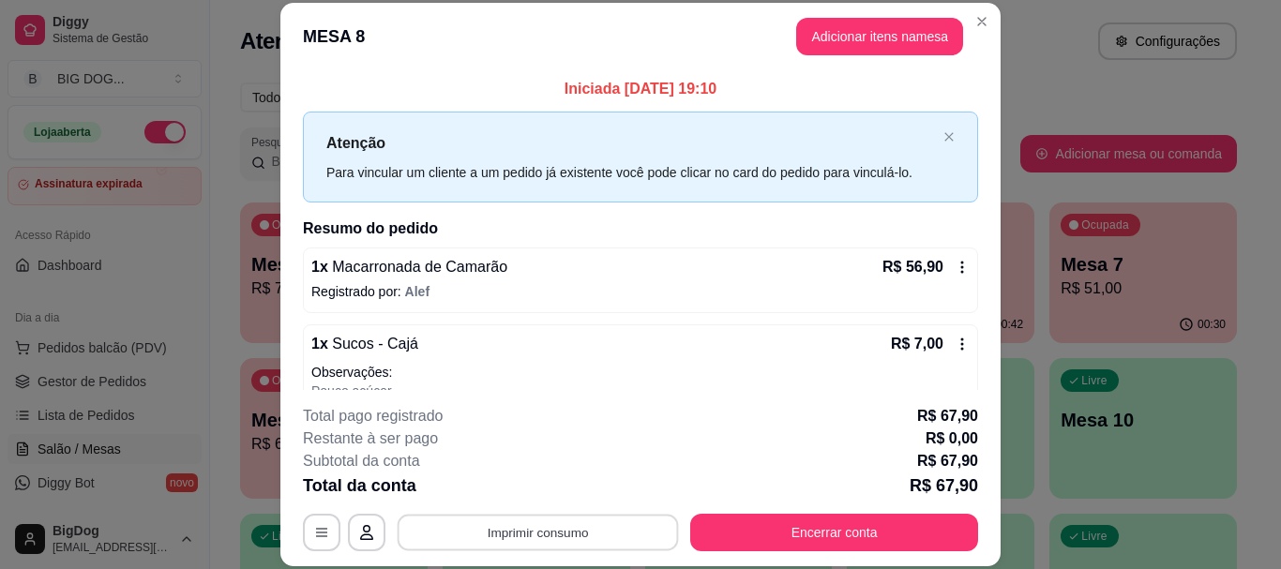
click at [619, 533] on button "Imprimir consumo" at bounding box center [538, 533] width 281 height 37
click at [565, 490] on button "IMPRESSORA" at bounding box center [536, 489] width 131 height 29
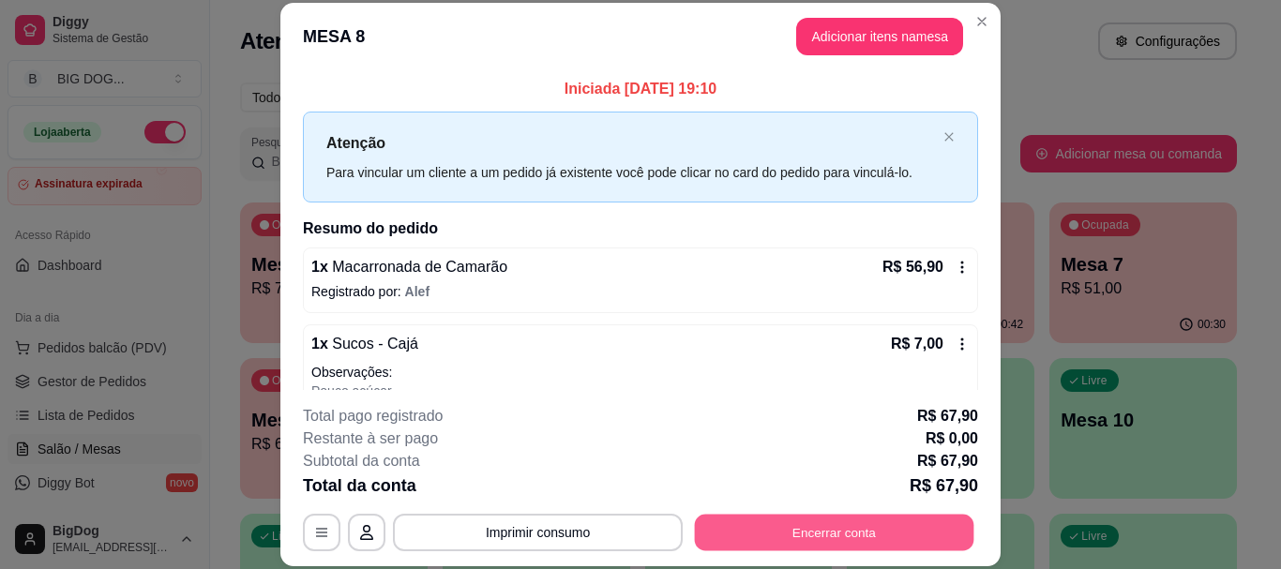
click at [765, 518] on button "Encerrar conta" at bounding box center [834, 533] width 279 height 37
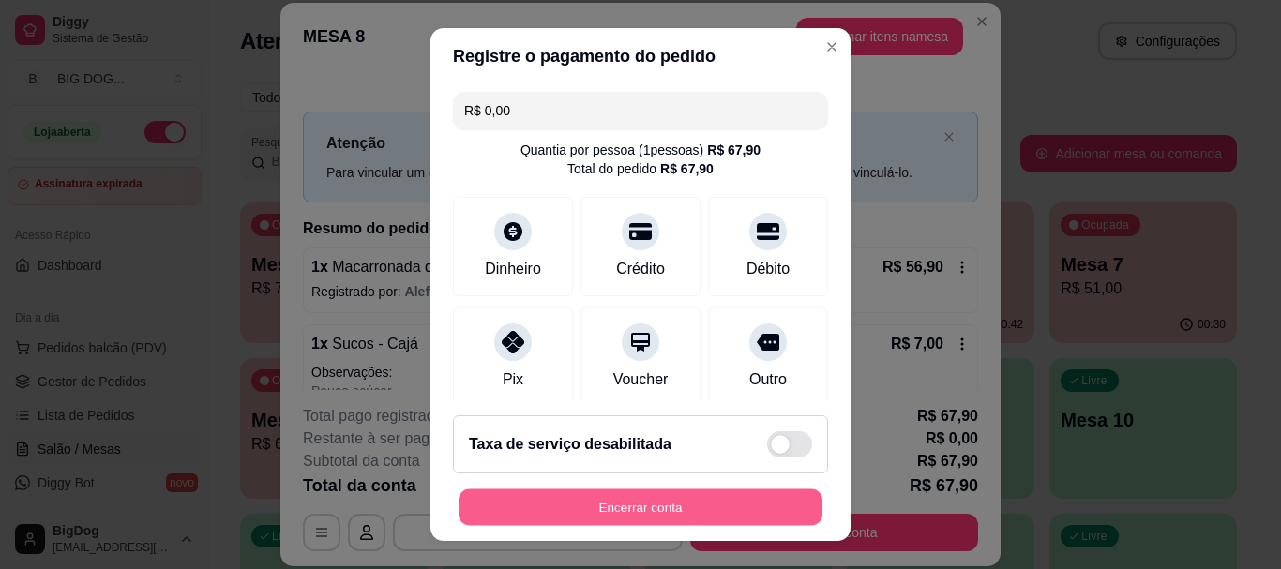
click at [755, 505] on button "Encerrar conta" at bounding box center [641, 507] width 364 height 37
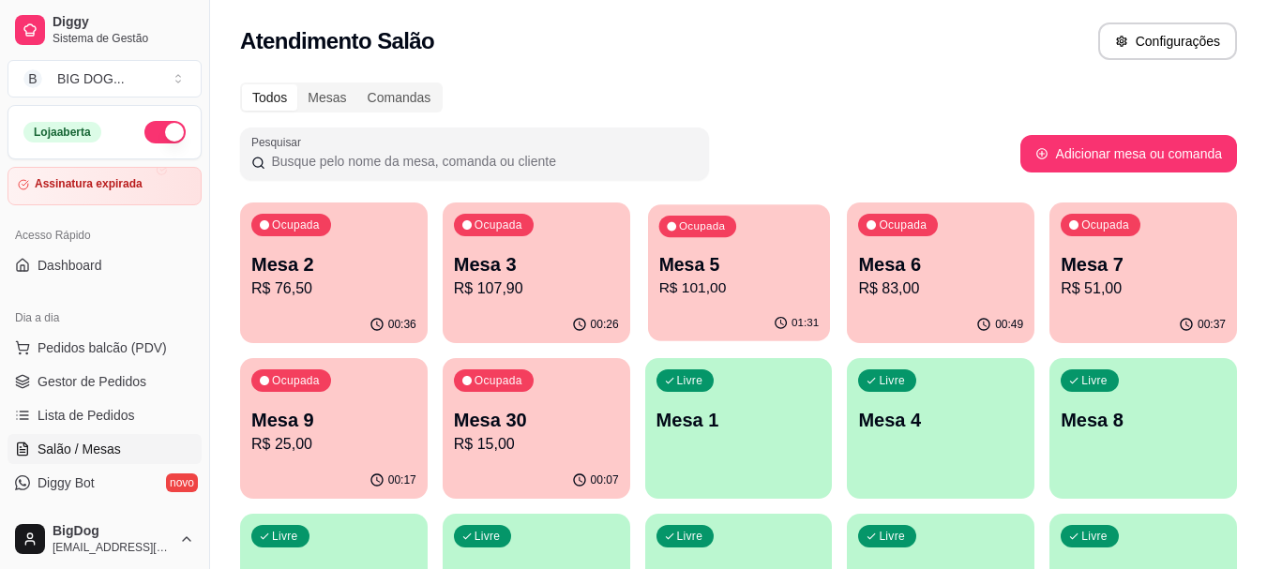
click at [754, 293] on p "R$ 101,00" at bounding box center [738, 289] width 160 height 22
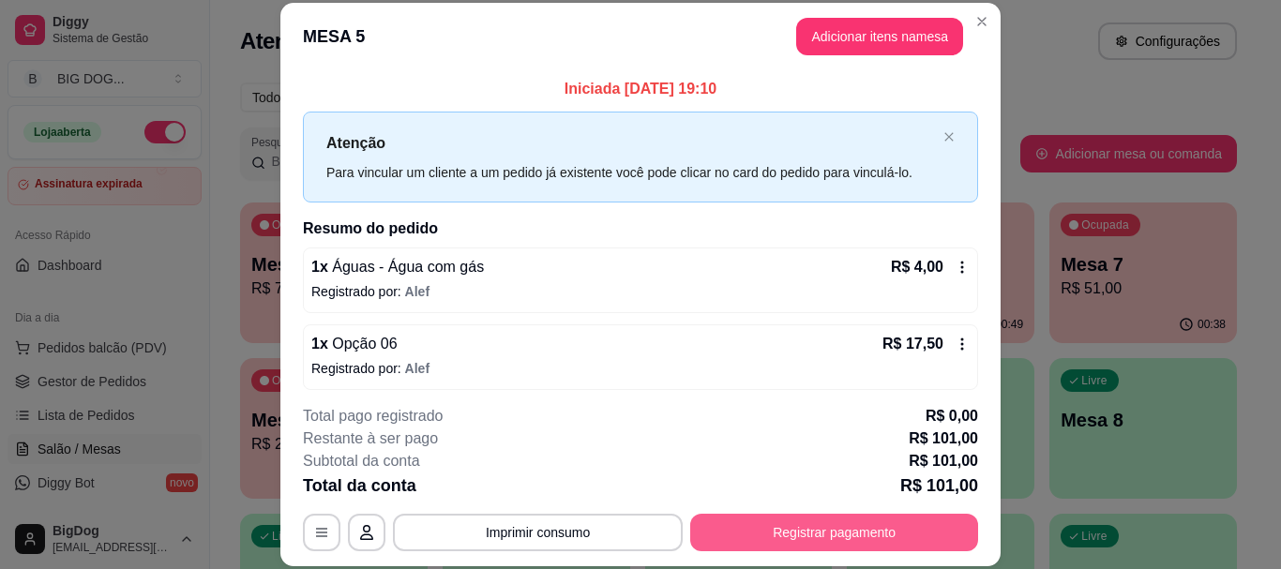
click at [764, 532] on button "Registrar pagamento" at bounding box center [834, 533] width 288 height 38
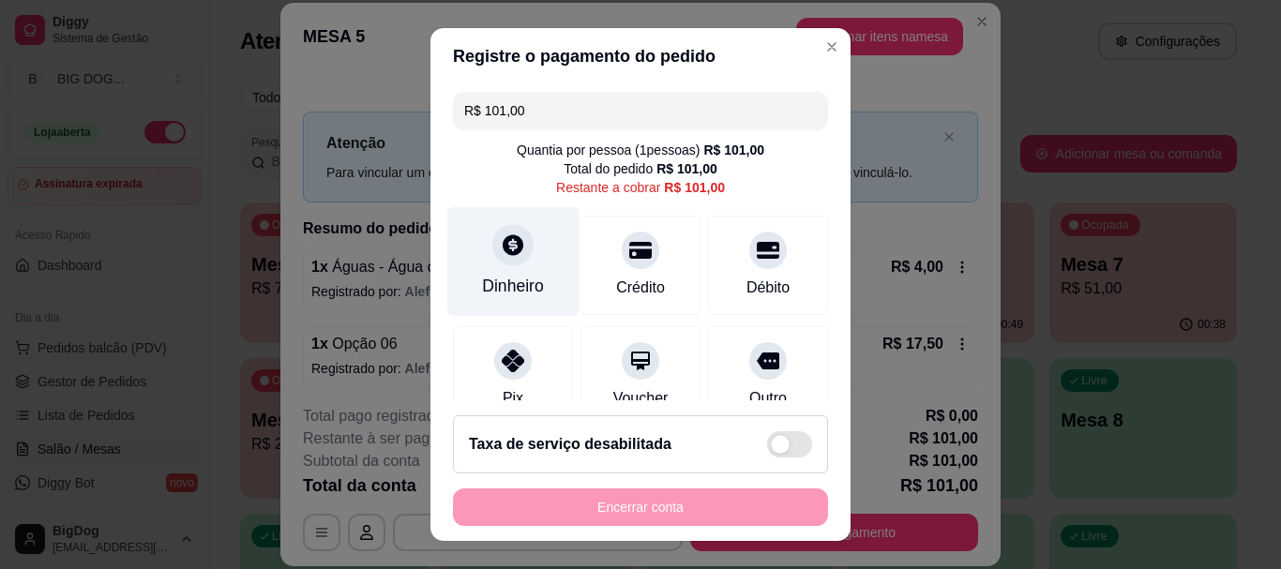
click at [501, 249] on icon at bounding box center [513, 246] width 24 height 24
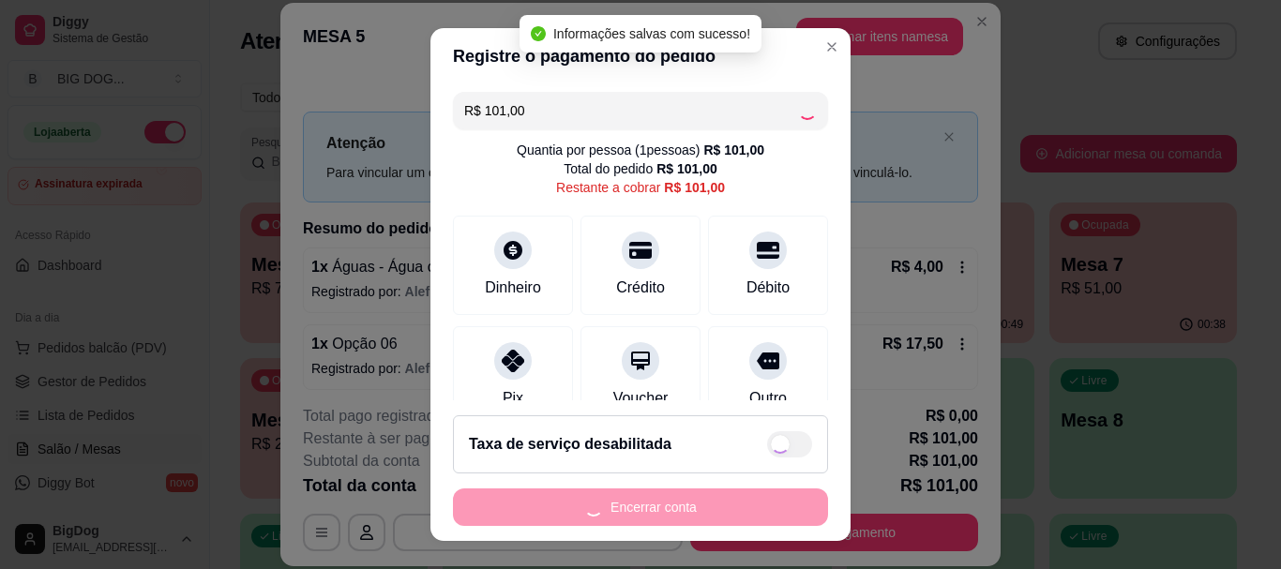
type input "R$ 0,00"
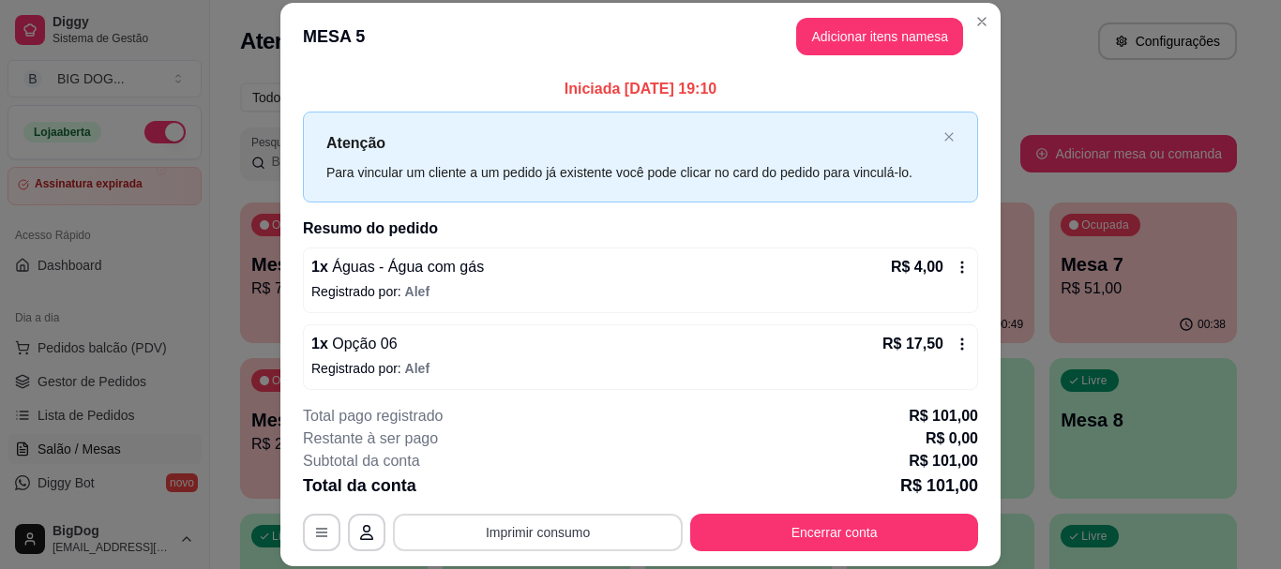
click at [560, 529] on button "Imprimir consumo" at bounding box center [538, 533] width 290 height 38
click at [576, 485] on button "IMPRESSORA" at bounding box center [536, 489] width 131 height 29
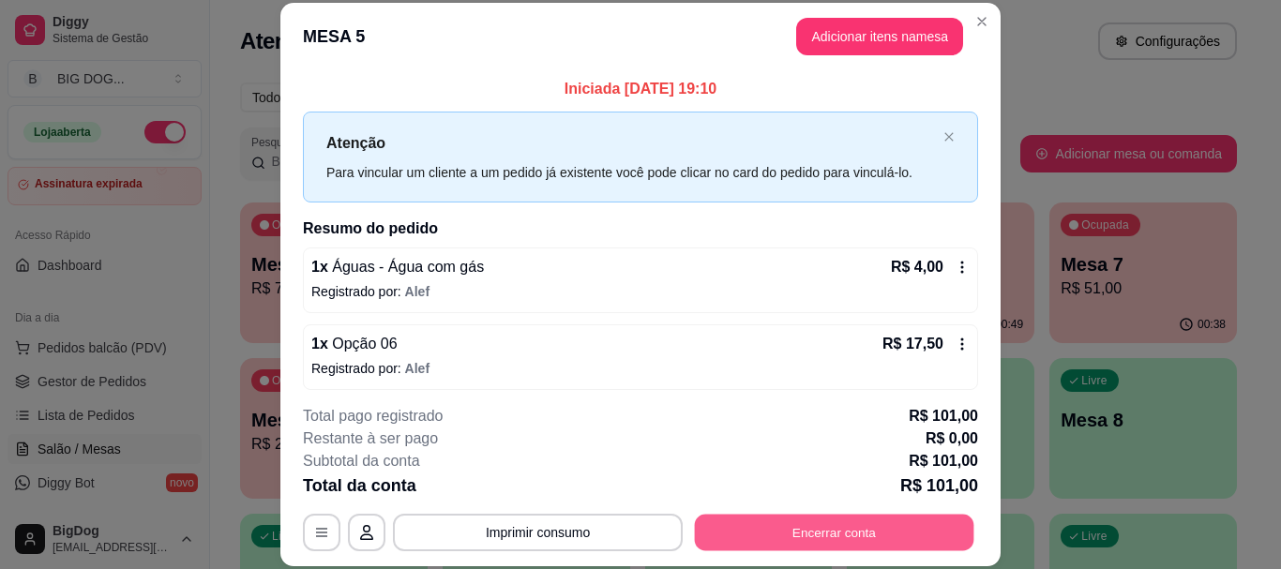
click at [781, 527] on button "Encerrar conta" at bounding box center [834, 533] width 279 height 37
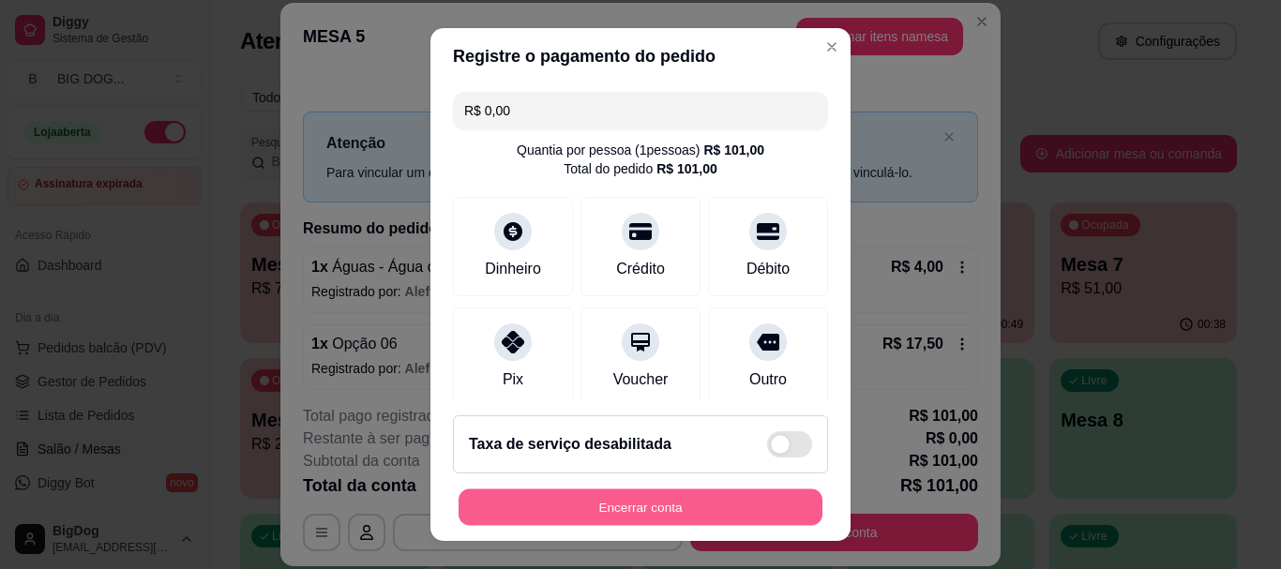
click at [760, 506] on button "Encerrar conta" at bounding box center [641, 507] width 364 height 37
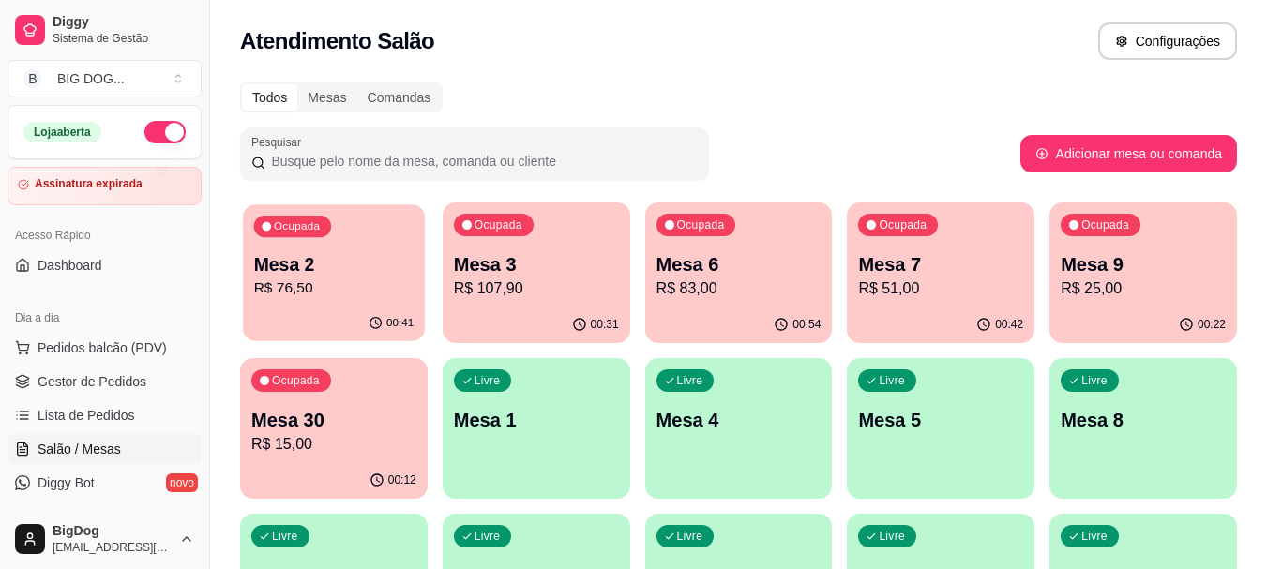
click at [322, 299] on p "R$ 76,50" at bounding box center [334, 289] width 160 height 22
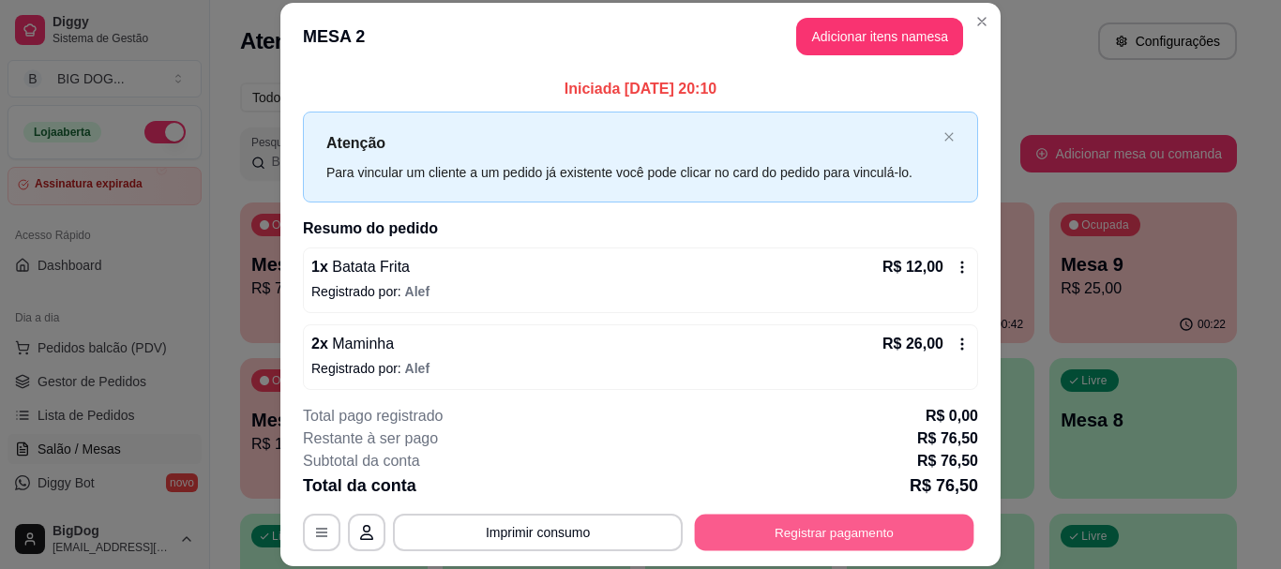
click at [740, 526] on button "Registrar pagamento" at bounding box center [834, 533] width 279 height 37
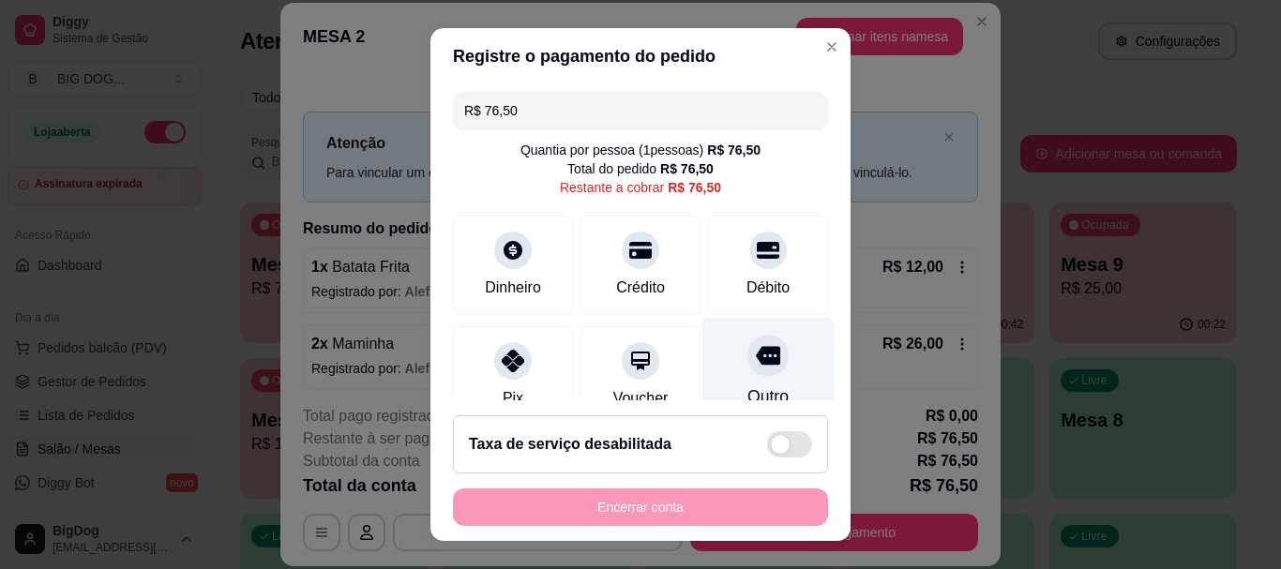
click at [749, 371] on div at bounding box center [767, 356] width 41 height 41
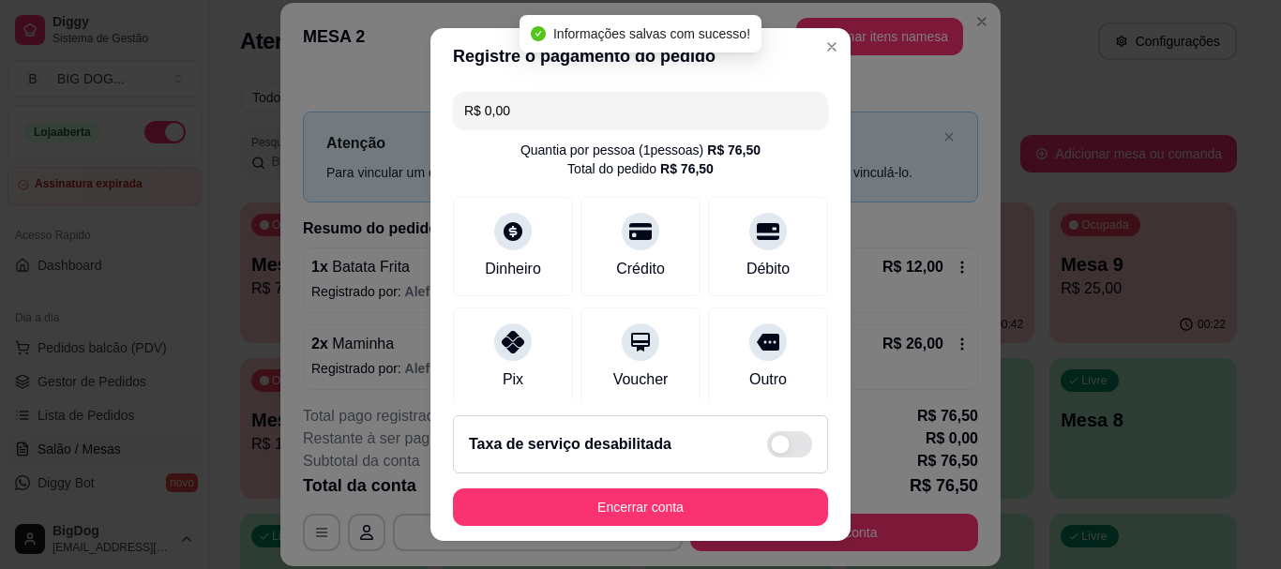
type input "R$ 0,00"
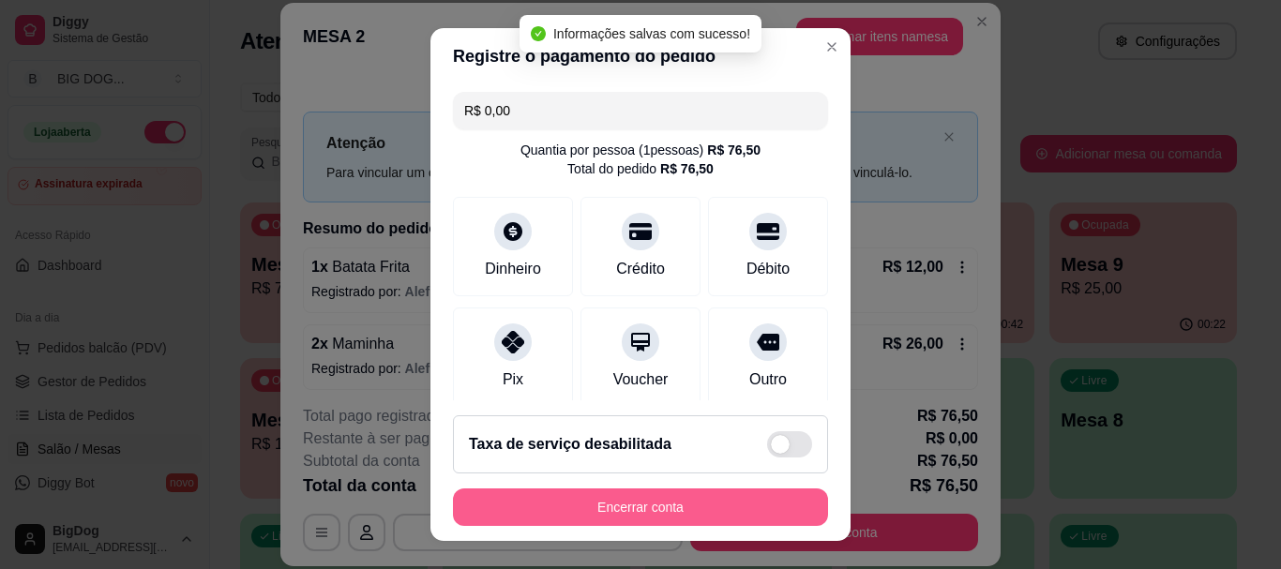
click at [699, 513] on button "Encerrar conta" at bounding box center [640, 508] width 375 height 38
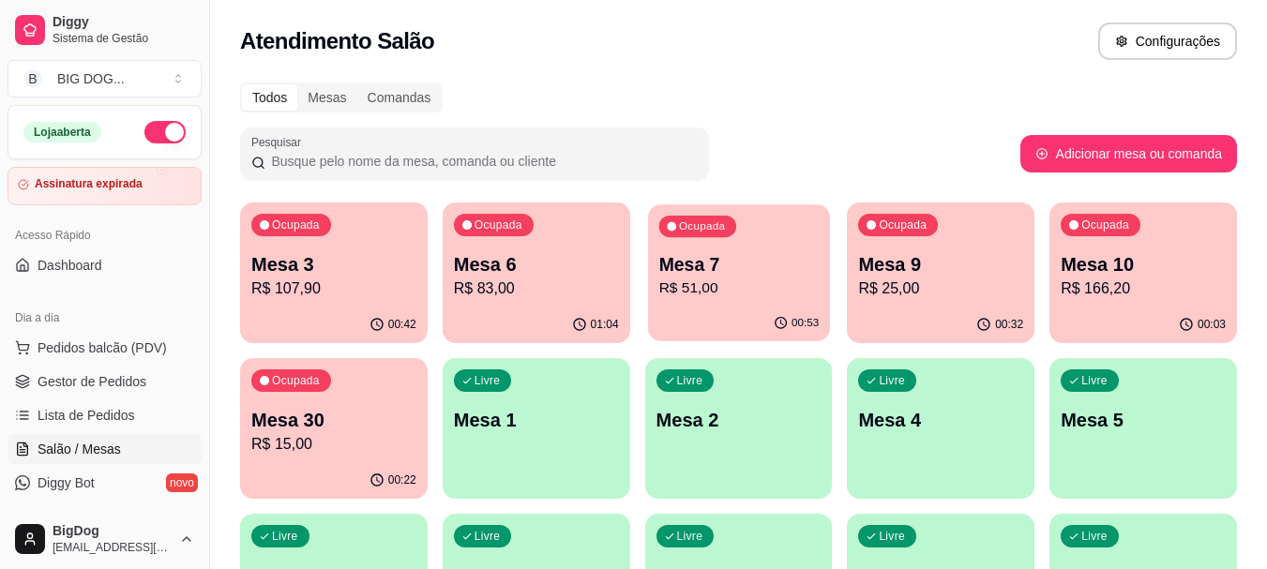
click at [704, 279] on p "R$ 51,00" at bounding box center [738, 289] width 160 height 22
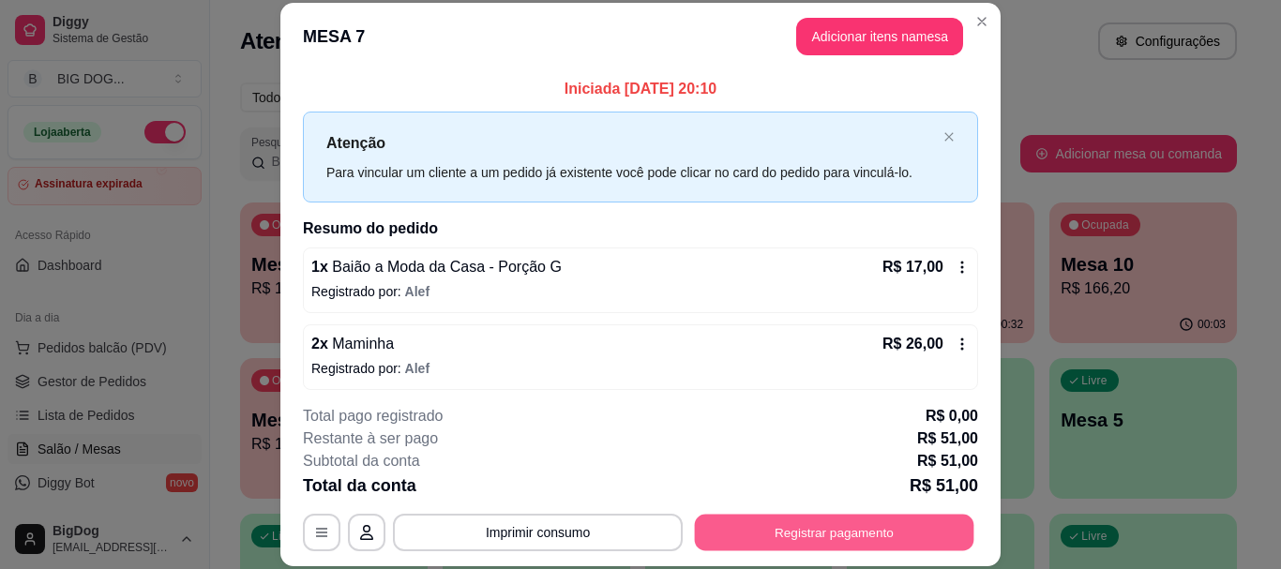
click at [733, 531] on button "Registrar pagamento" at bounding box center [834, 533] width 279 height 37
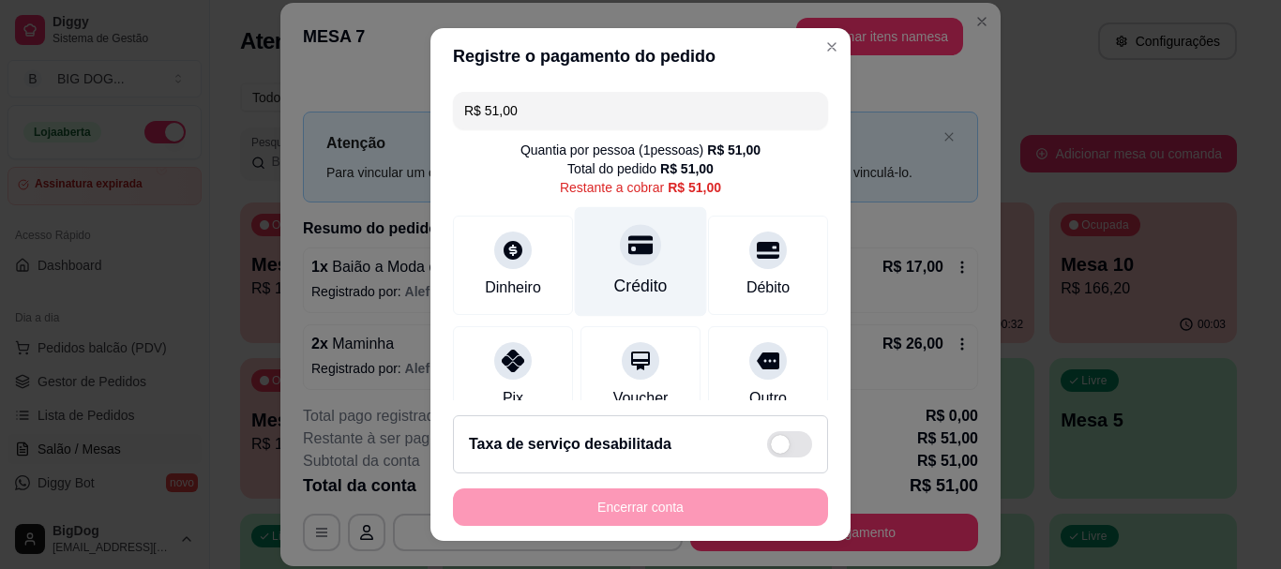
click at [628, 265] on div "Crédito" at bounding box center [641, 262] width 132 height 110
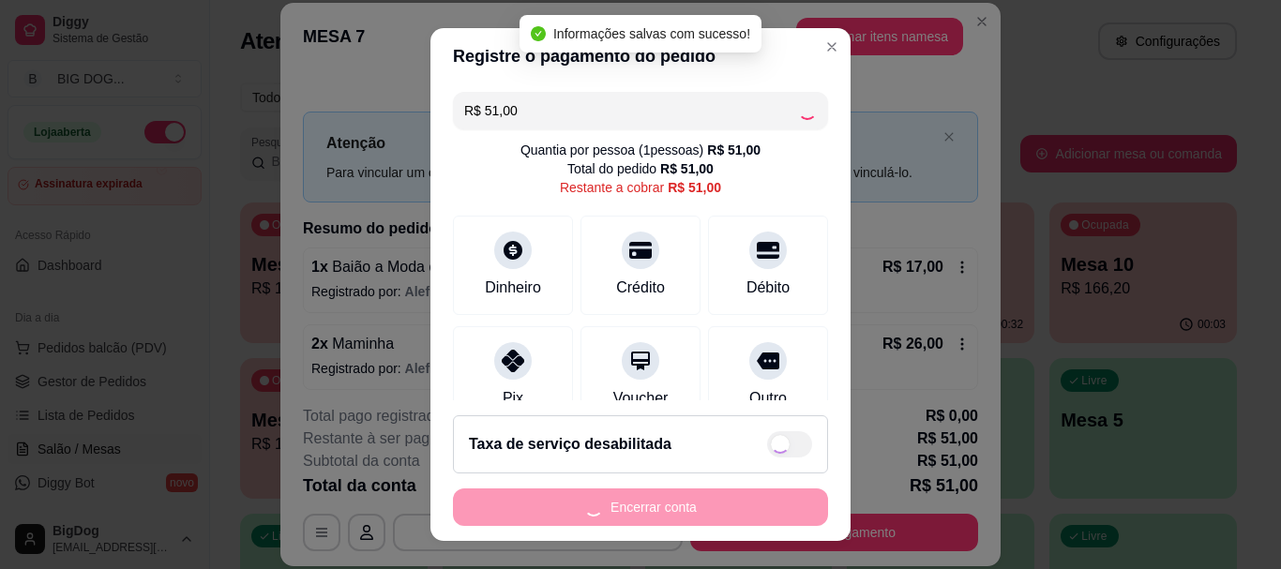
type input "R$ 0,00"
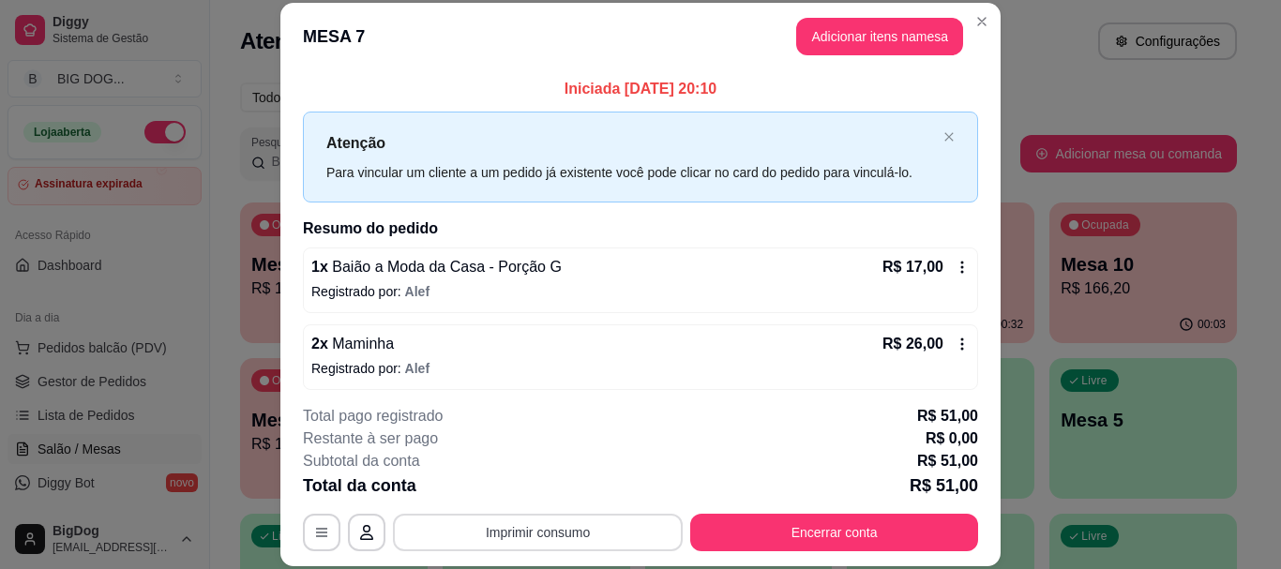
click at [573, 537] on button "Imprimir consumo" at bounding box center [538, 533] width 290 height 38
click at [562, 501] on button "IMPRESSORA" at bounding box center [536, 489] width 131 height 29
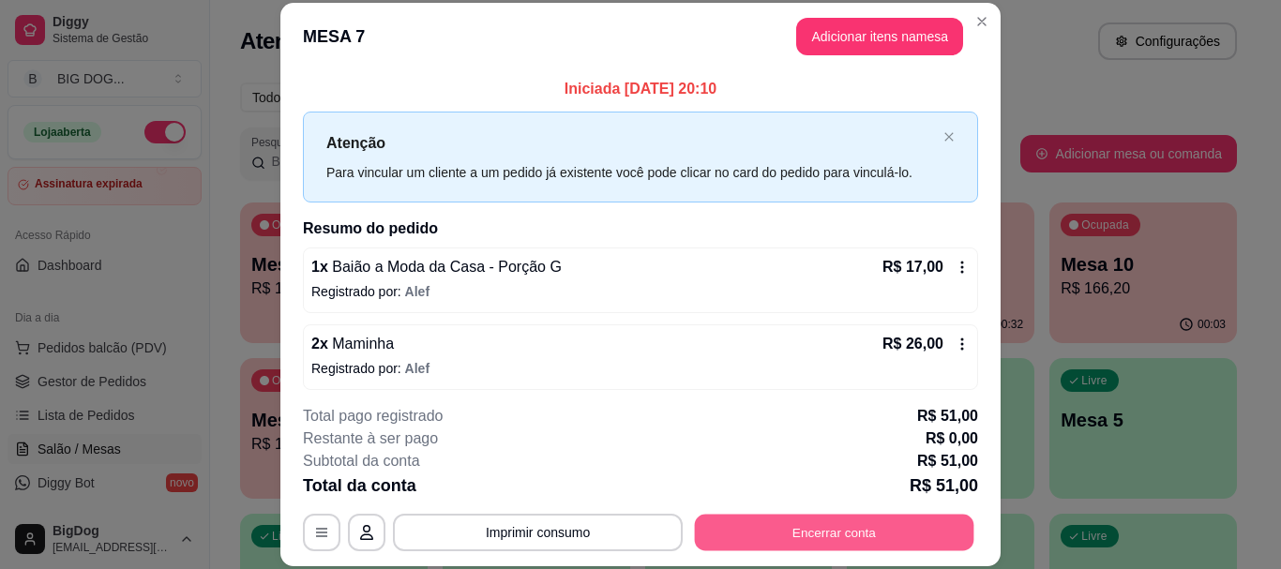
click at [726, 520] on button "Encerrar conta" at bounding box center [834, 533] width 279 height 37
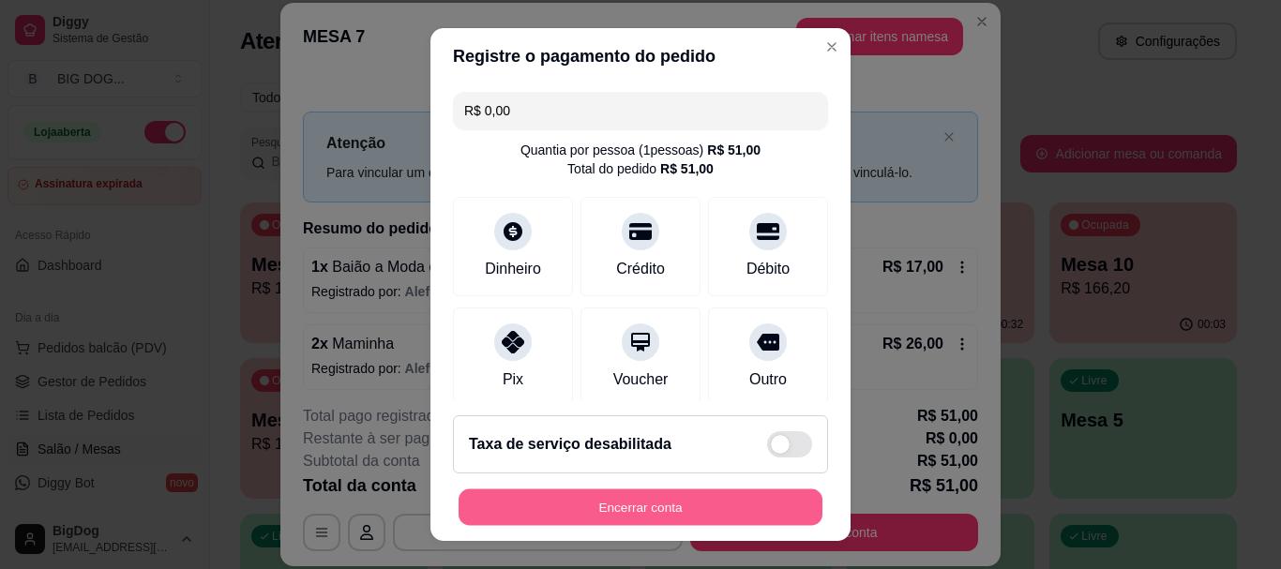
click at [727, 497] on button "Encerrar conta" at bounding box center [641, 507] width 364 height 37
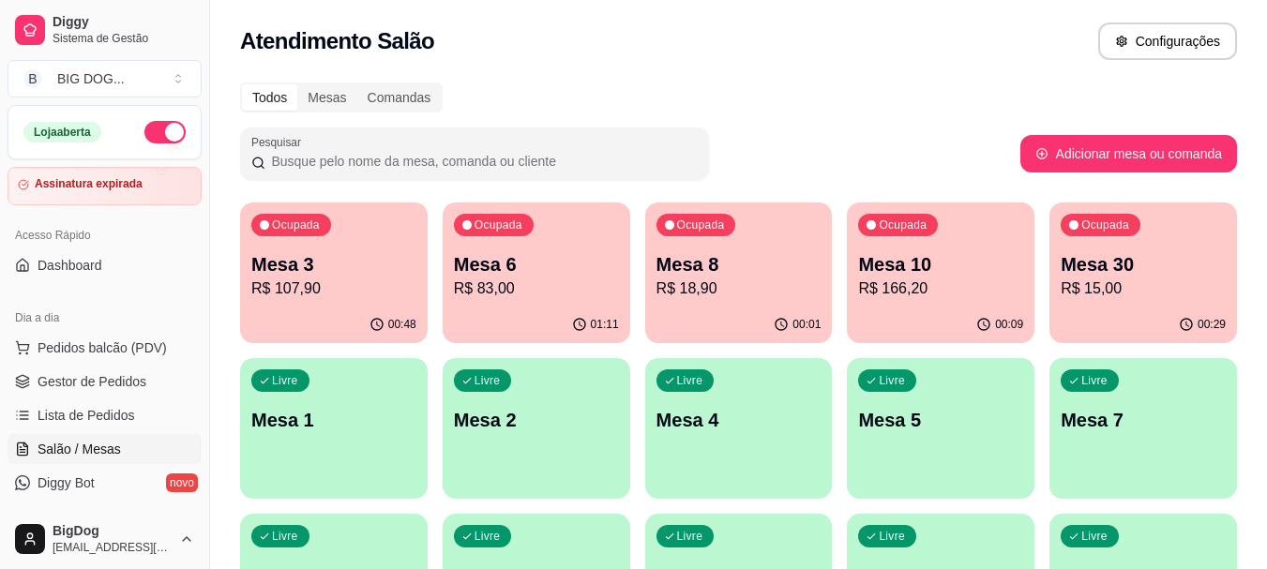
click at [285, 264] on p "Mesa 3" at bounding box center [333, 264] width 165 height 26
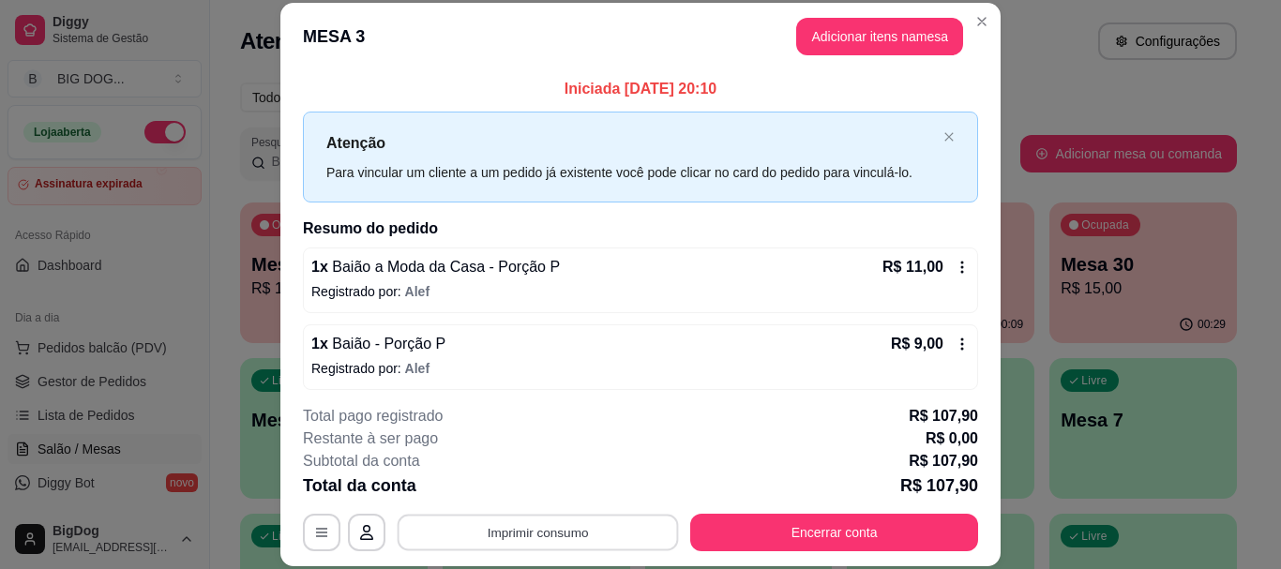
click at [581, 536] on button "Imprimir consumo" at bounding box center [538, 533] width 281 height 37
click at [558, 492] on button "IMPRESSORA" at bounding box center [537, 490] width 136 height 30
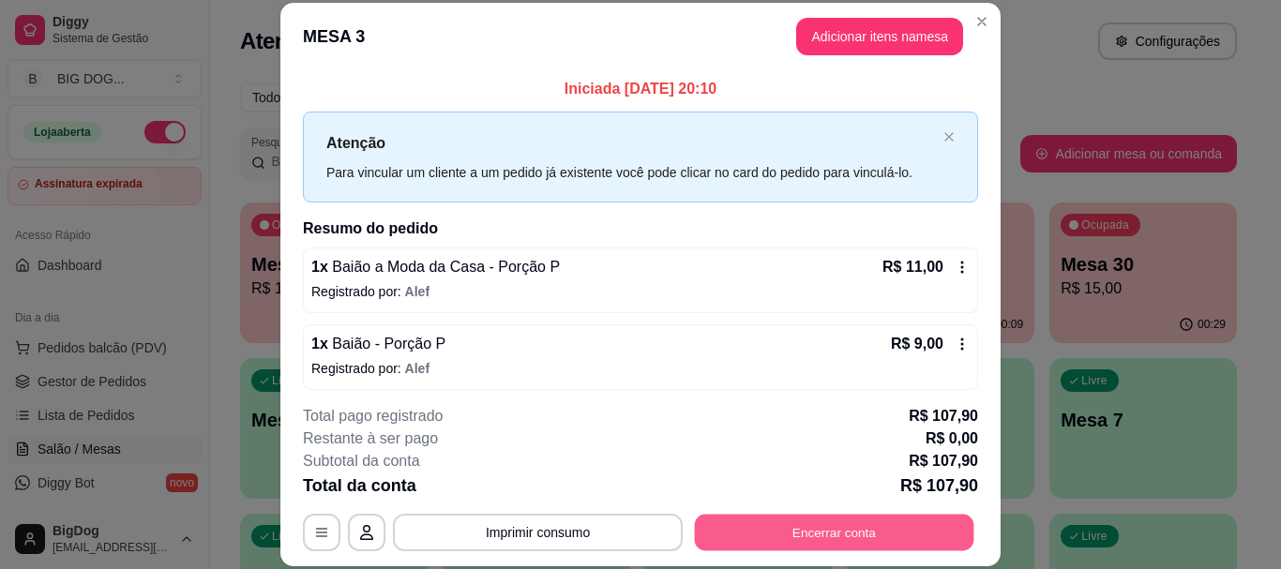
click at [891, 532] on button "Encerrar conta" at bounding box center [834, 533] width 279 height 37
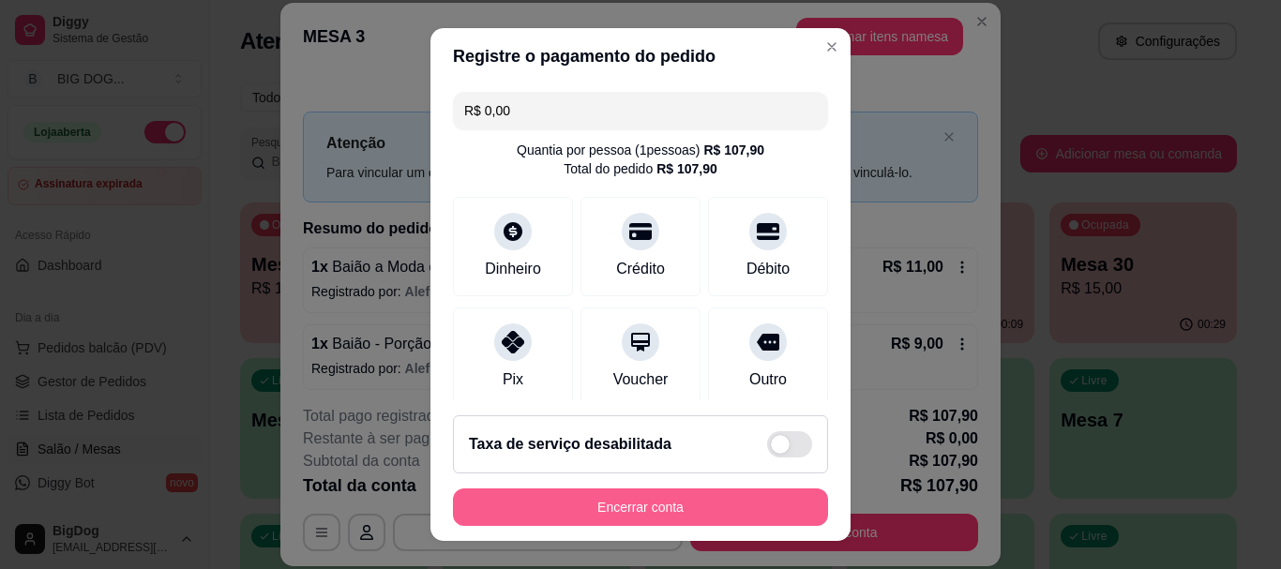
click at [719, 513] on button "Encerrar conta" at bounding box center [640, 508] width 375 height 38
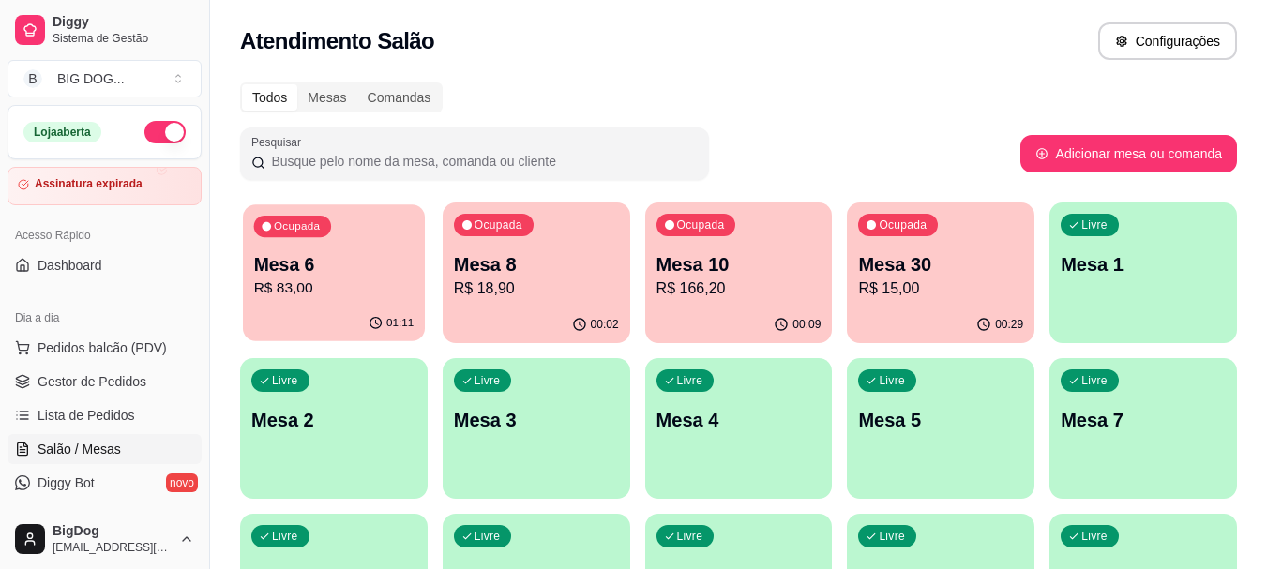
click at [336, 285] on p "R$ 83,00" at bounding box center [334, 289] width 160 height 22
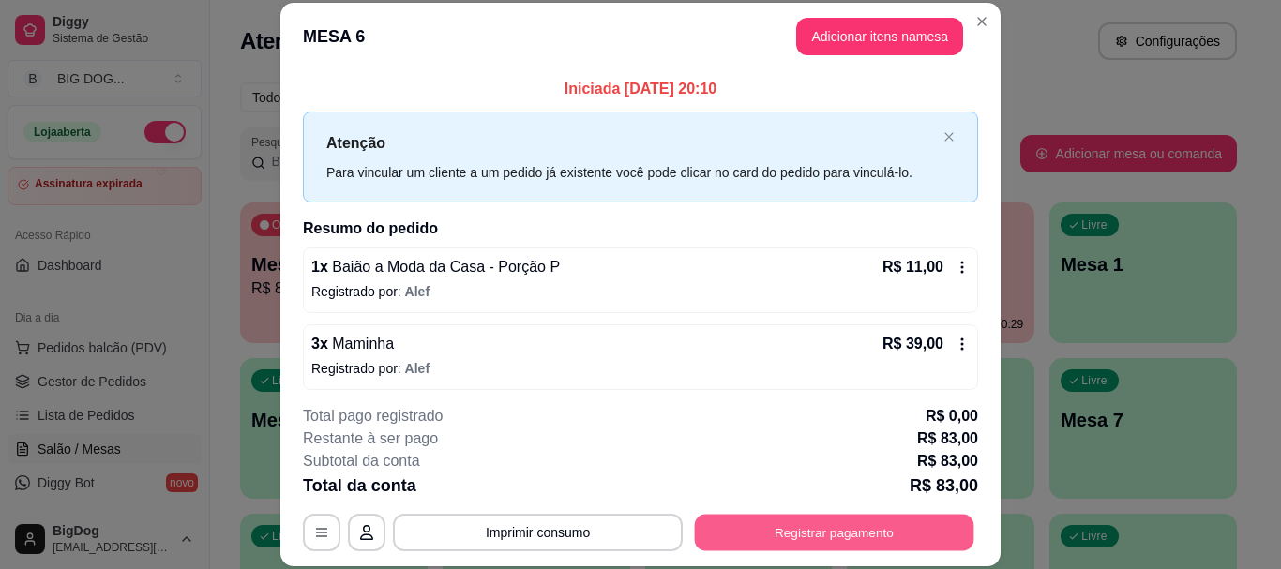
click at [784, 545] on button "Registrar pagamento" at bounding box center [834, 533] width 279 height 37
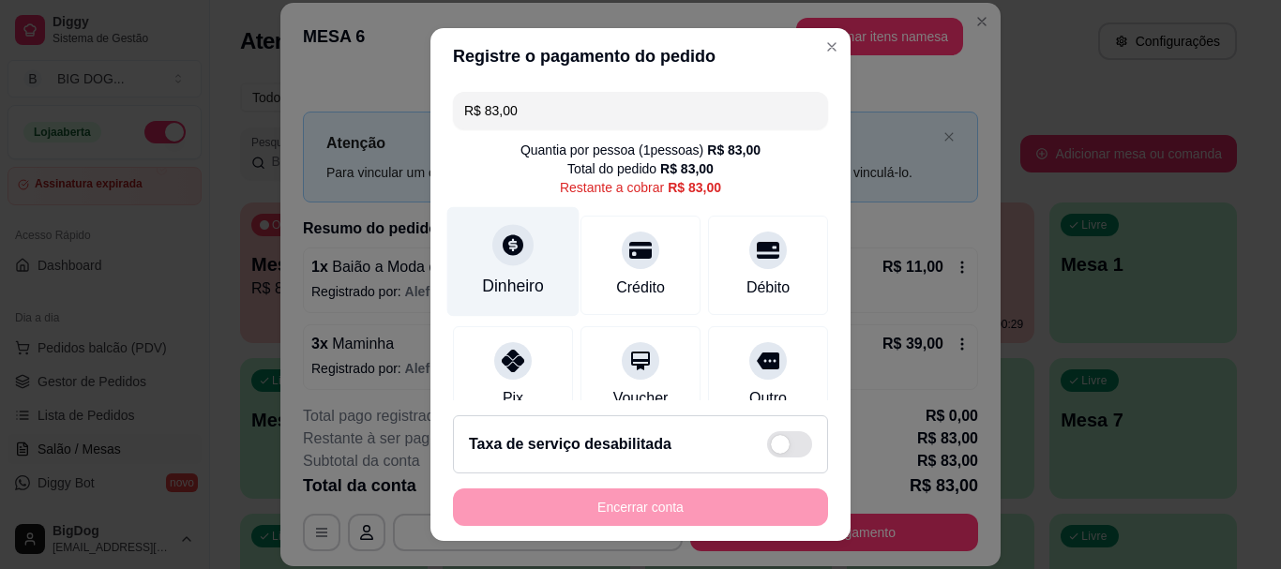
click at [517, 255] on div at bounding box center [512, 245] width 41 height 41
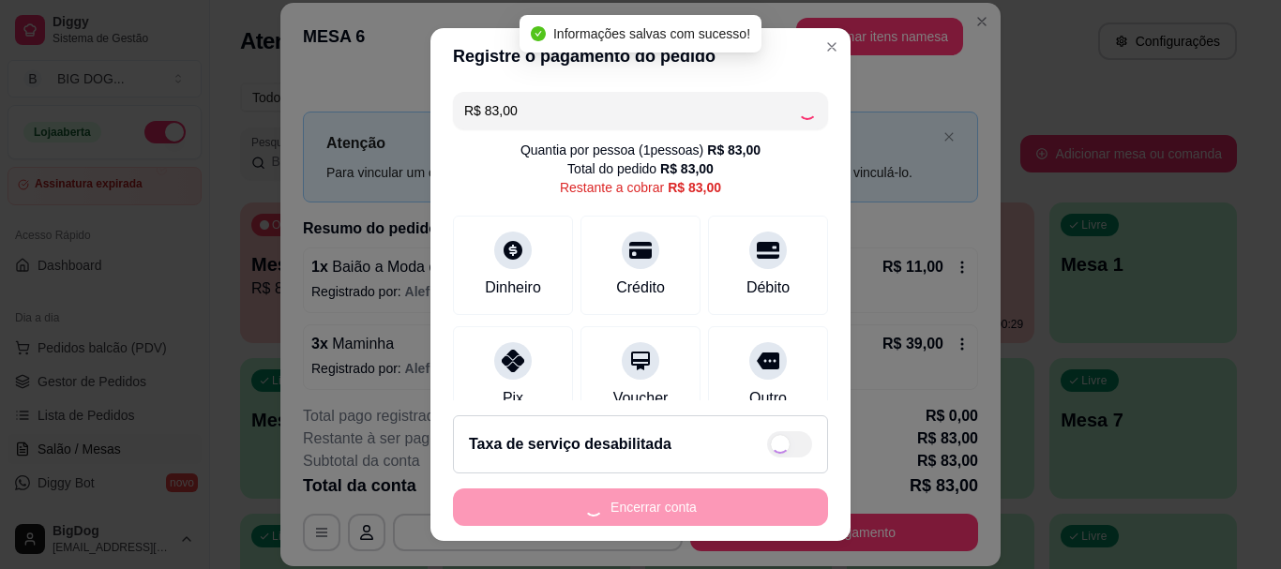
type input "R$ 0,00"
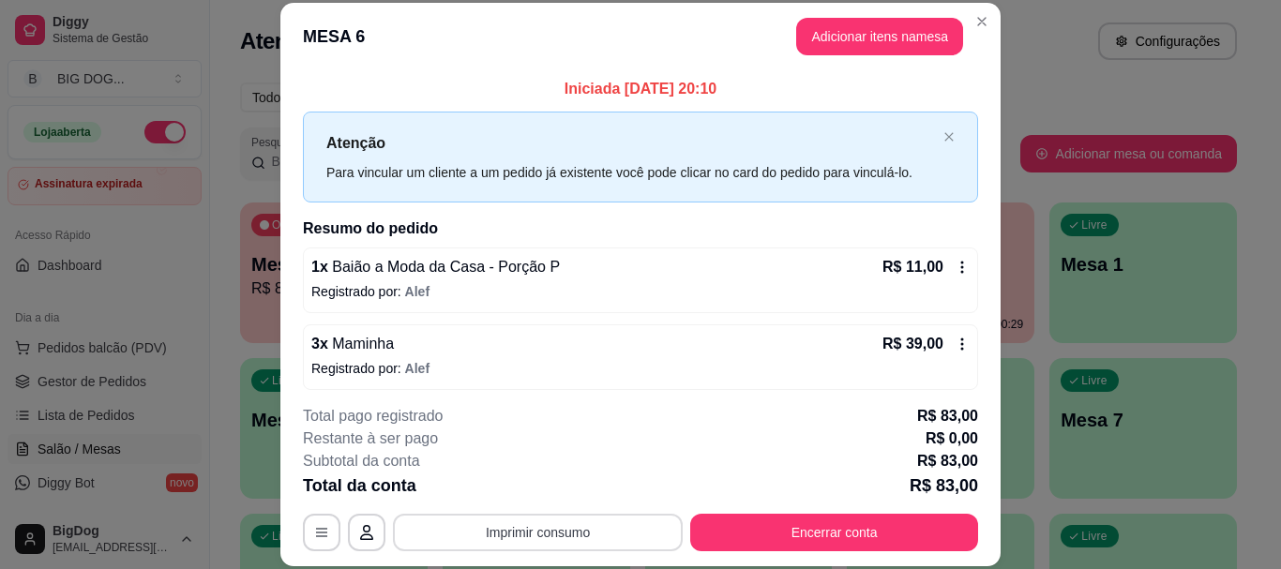
click at [607, 519] on button "Imprimir consumo" at bounding box center [538, 533] width 290 height 38
click at [565, 489] on button "IMPRESSORA" at bounding box center [536, 489] width 131 height 29
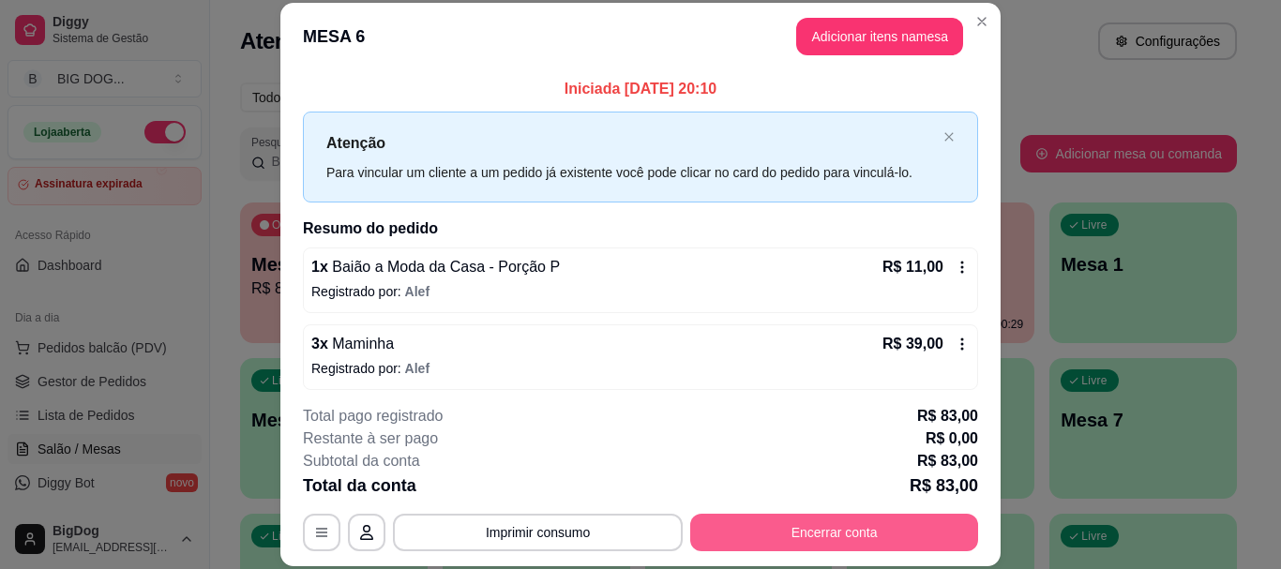
click at [821, 549] on button "Encerrar conta" at bounding box center [834, 533] width 288 height 38
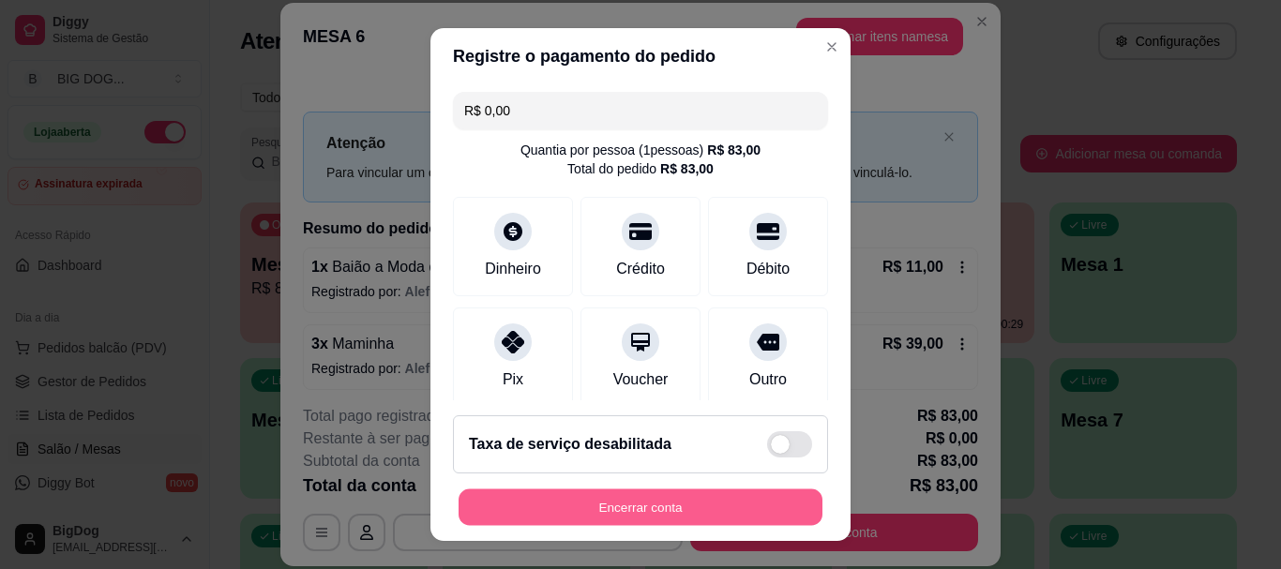
click at [677, 494] on button "Encerrar conta" at bounding box center [641, 507] width 364 height 37
